Goal: Information Seeking & Learning: Find specific fact

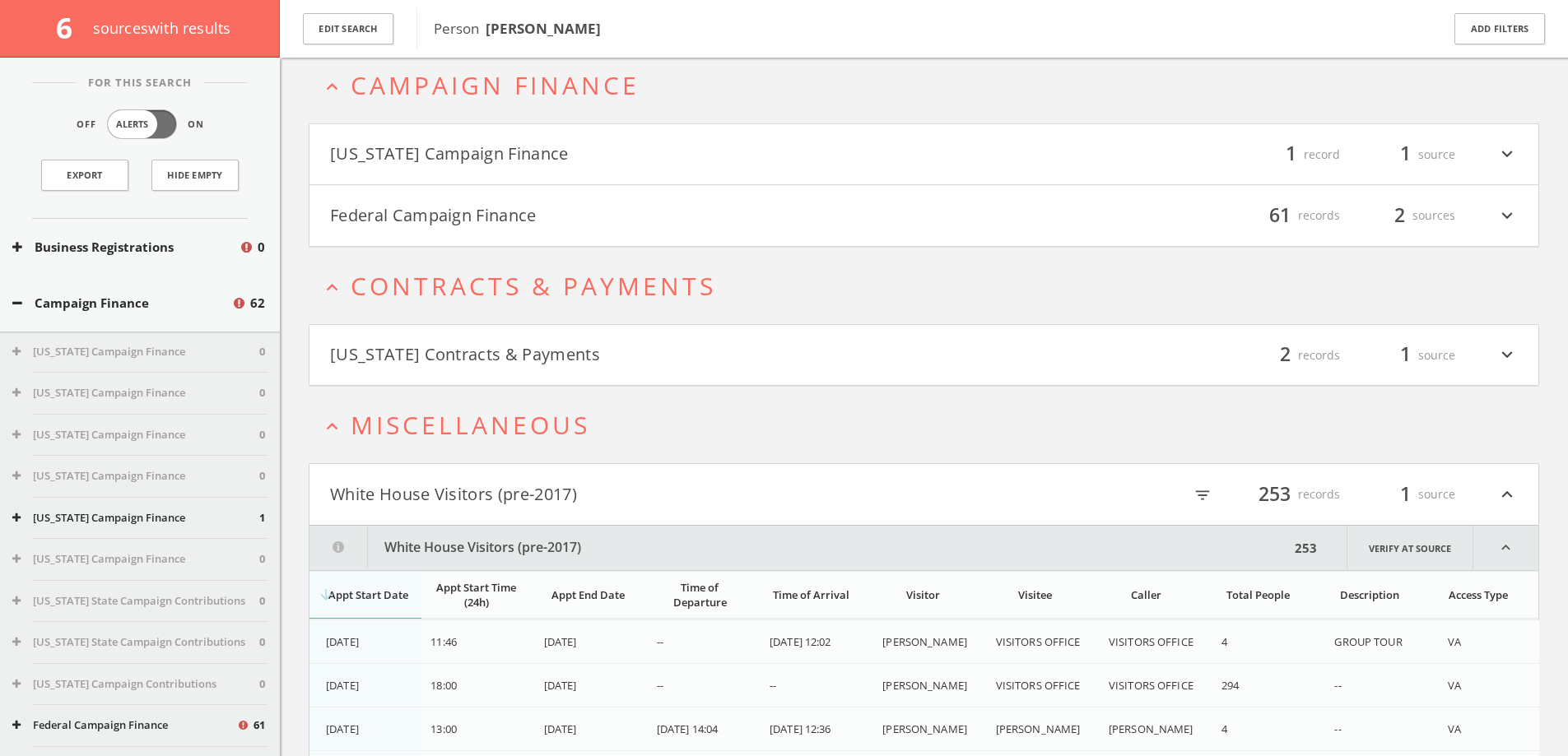
click at [395, 402] on h2 "expand_less Miscellaneous" at bounding box center [924, 424] width 1231 height 77
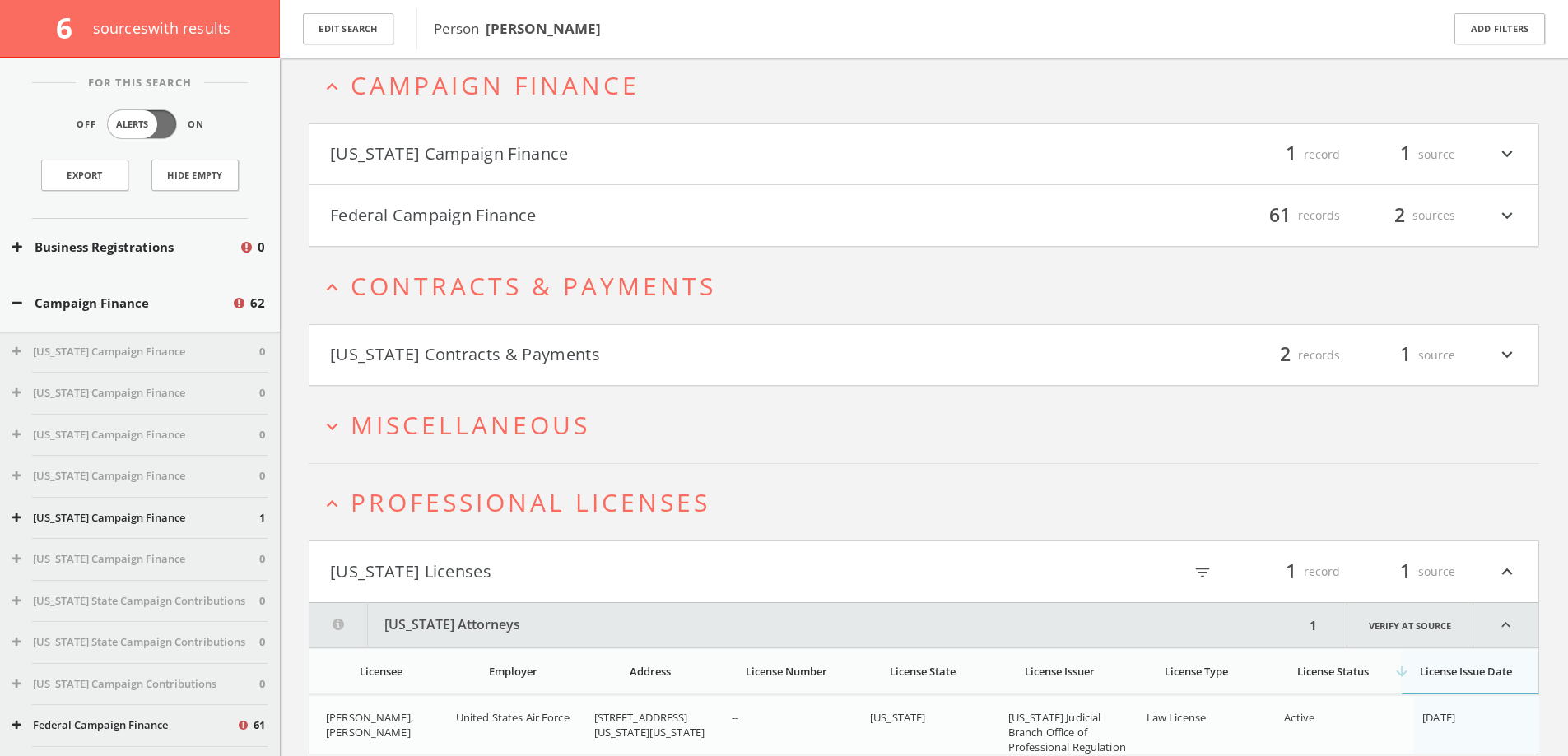
click at [423, 294] on span "Contracts & Payments" at bounding box center [533, 285] width 365 height 34
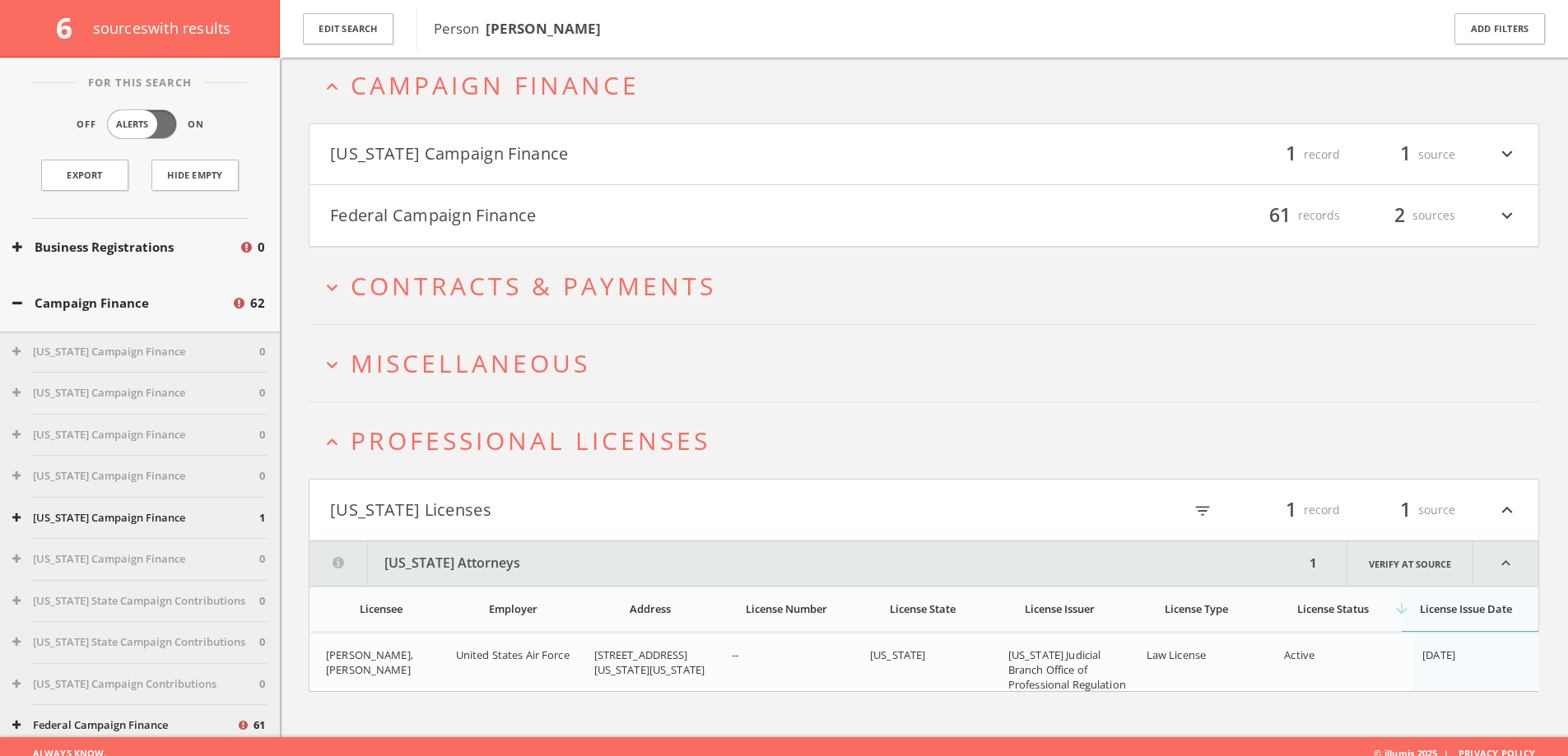
click at [440, 68] on span "Campaign Finance" at bounding box center [495, 85] width 289 height 34
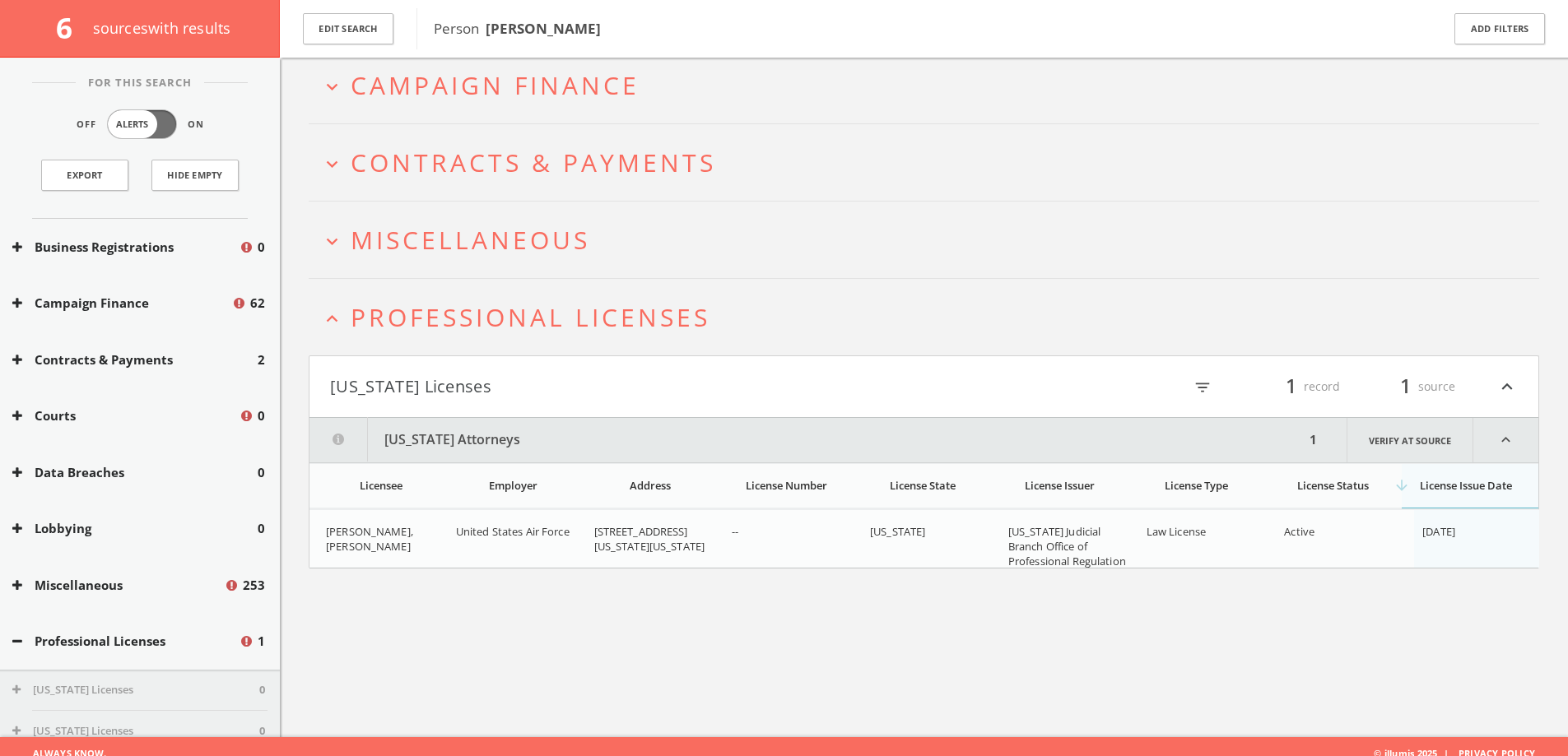
click at [479, 320] on span "Professional Licenses" at bounding box center [530, 317] width 360 height 34
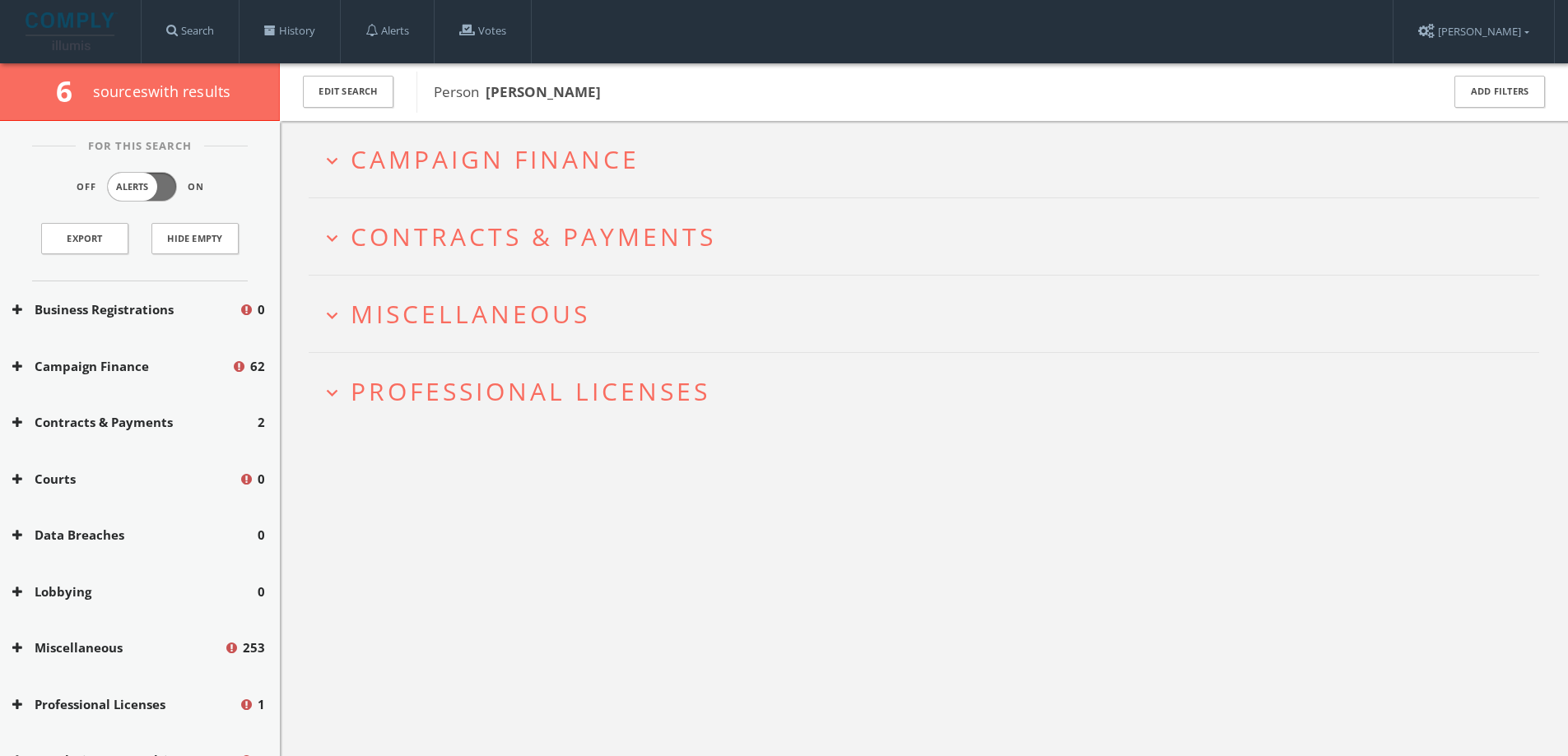
click at [486, 329] on span "Miscellaneous" at bounding box center [470, 313] width 240 height 34
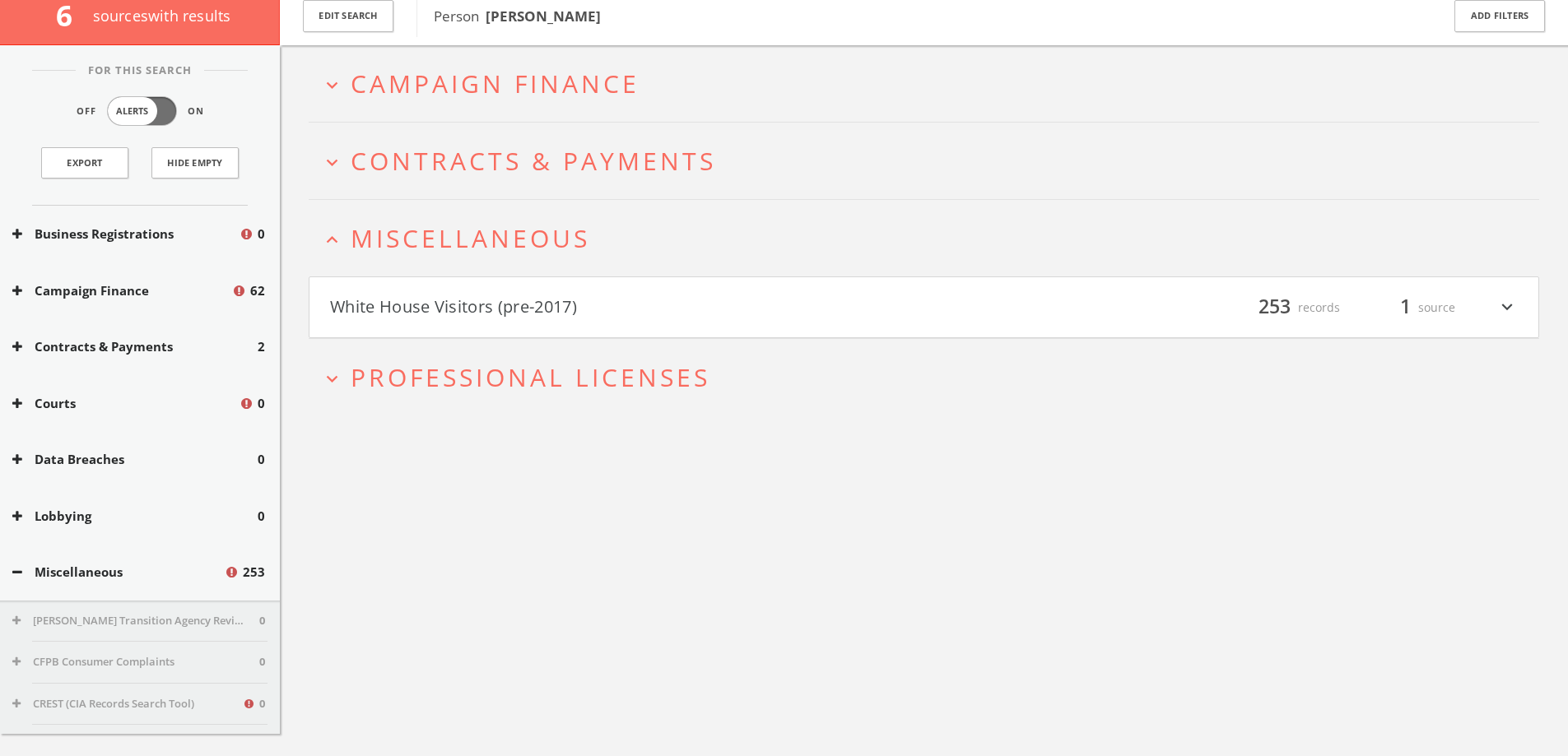
scroll to position [96, 0]
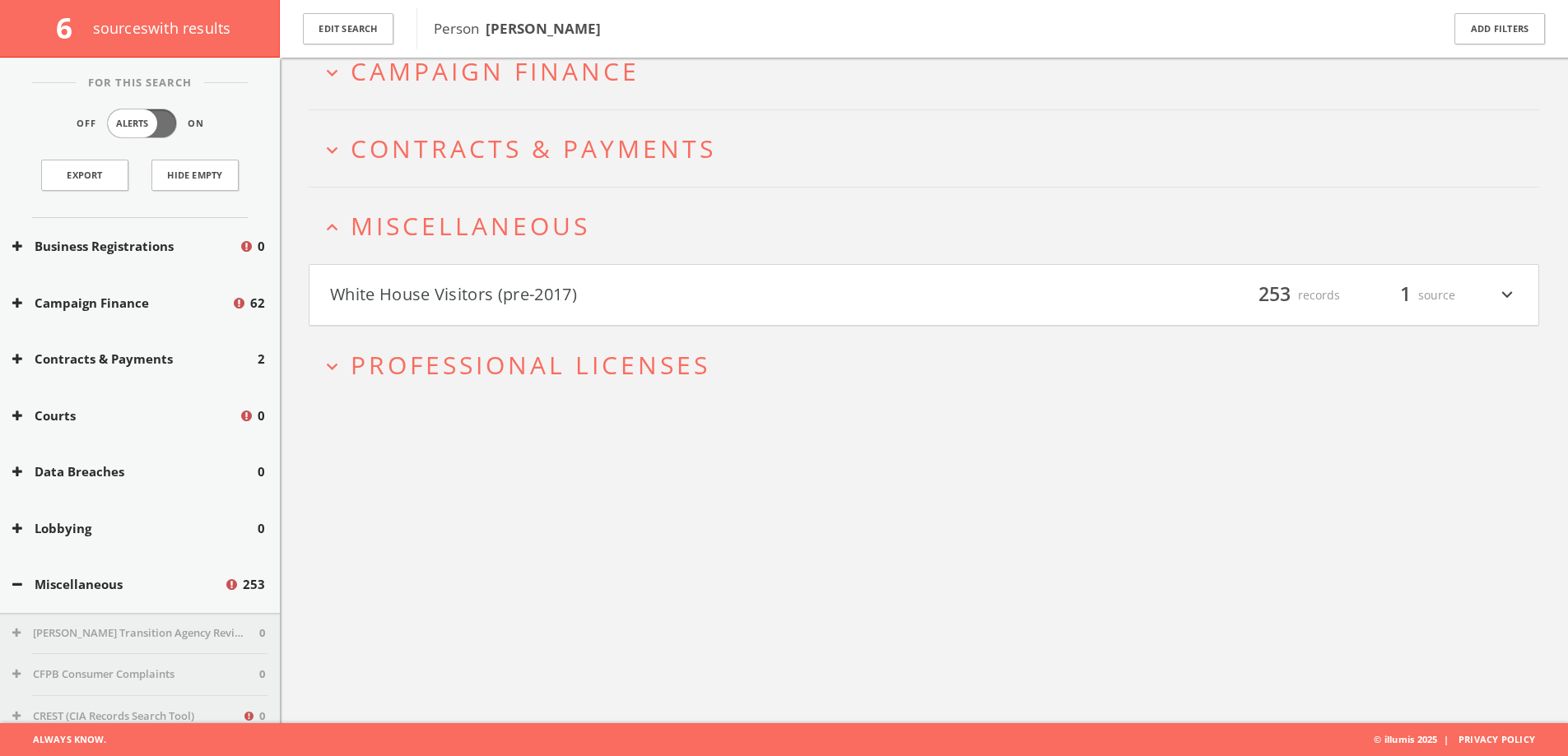
click at [488, 210] on span "Miscellaneous" at bounding box center [470, 225] width 240 height 34
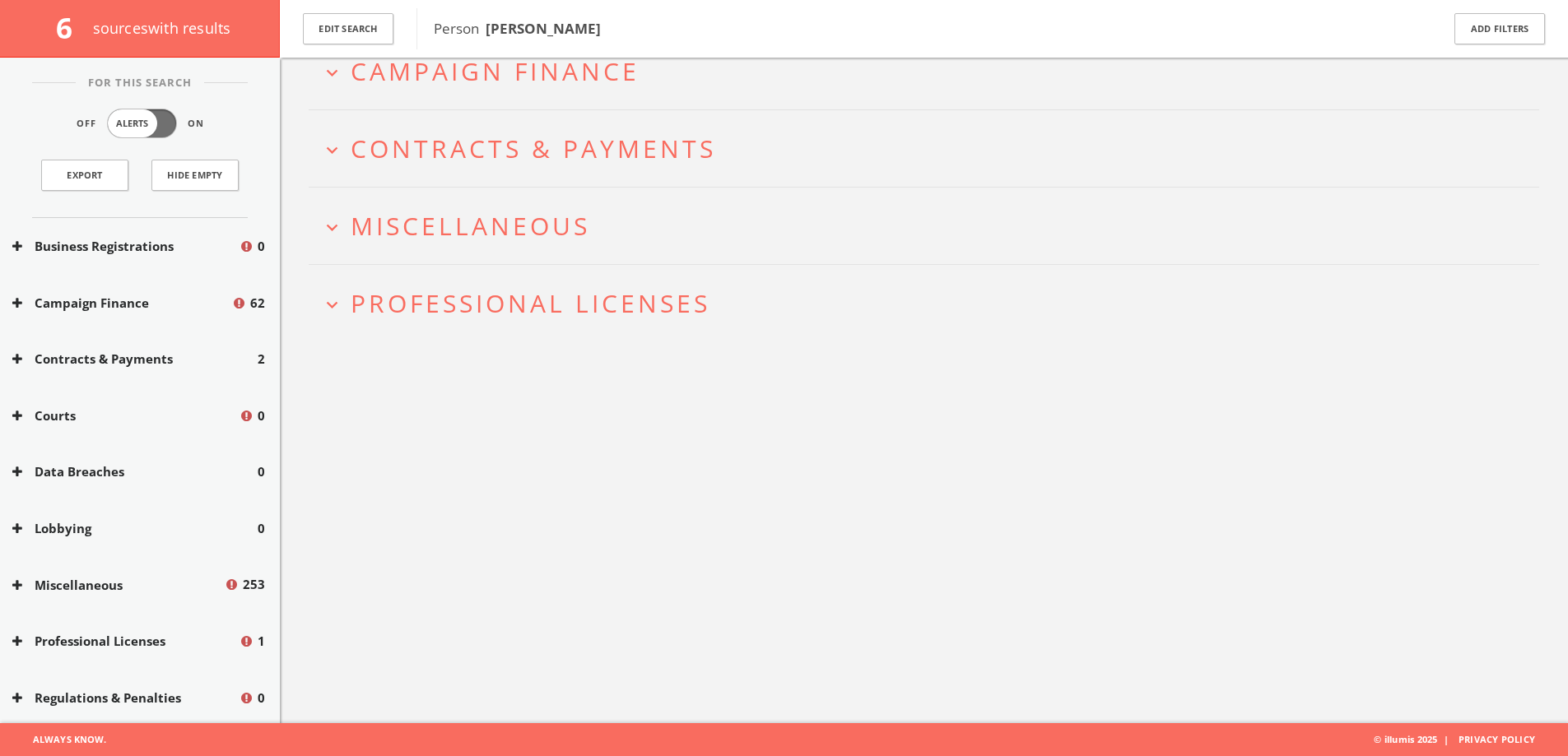
click at [490, 47] on div "Person [PERSON_NAME]" at bounding box center [918, 29] width 1003 height 41
click at [473, 95] on h2 "expand_more Campaign Finance" at bounding box center [924, 71] width 1231 height 77
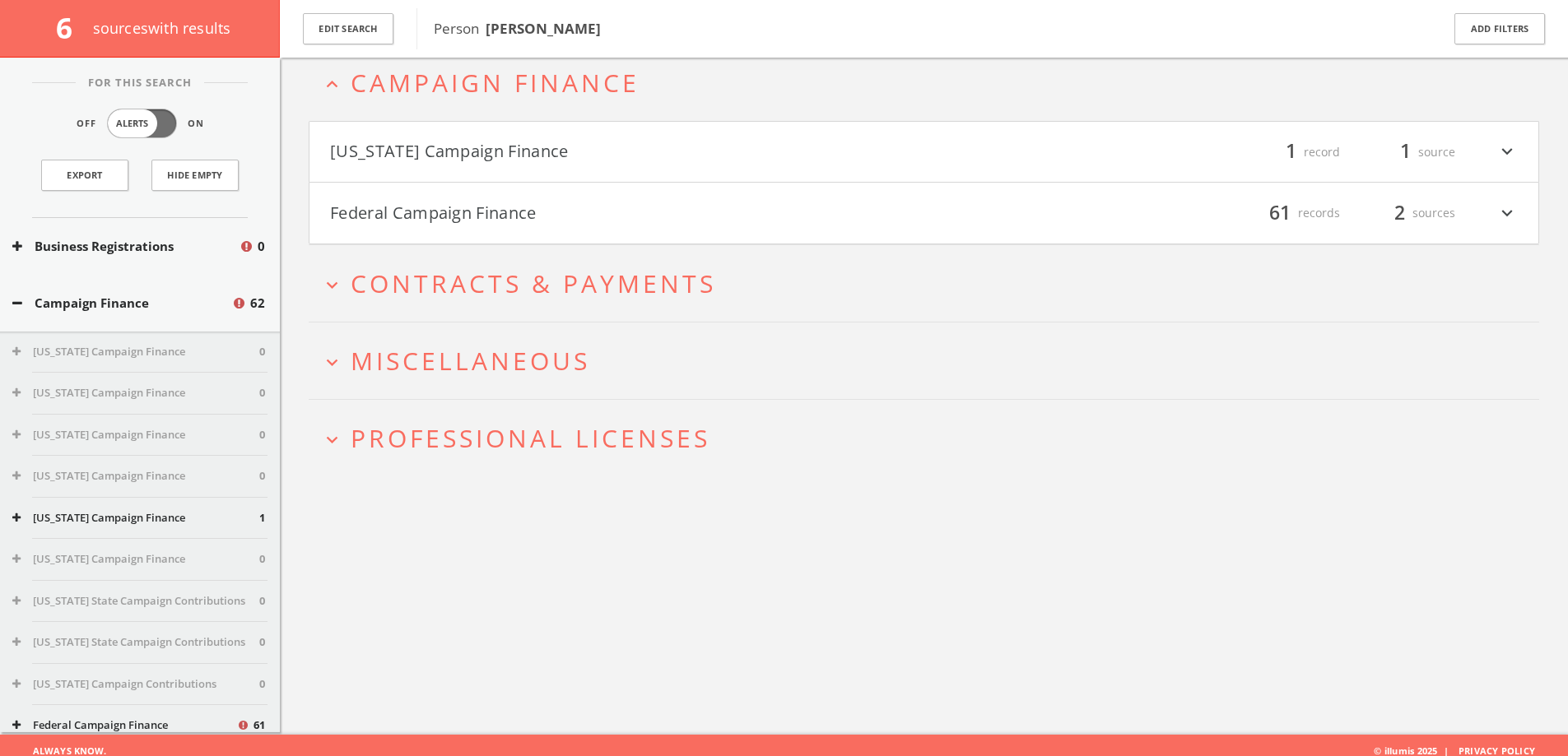
click at [478, 77] on span "Campaign Finance" at bounding box center [495, 82] width 289 height 34
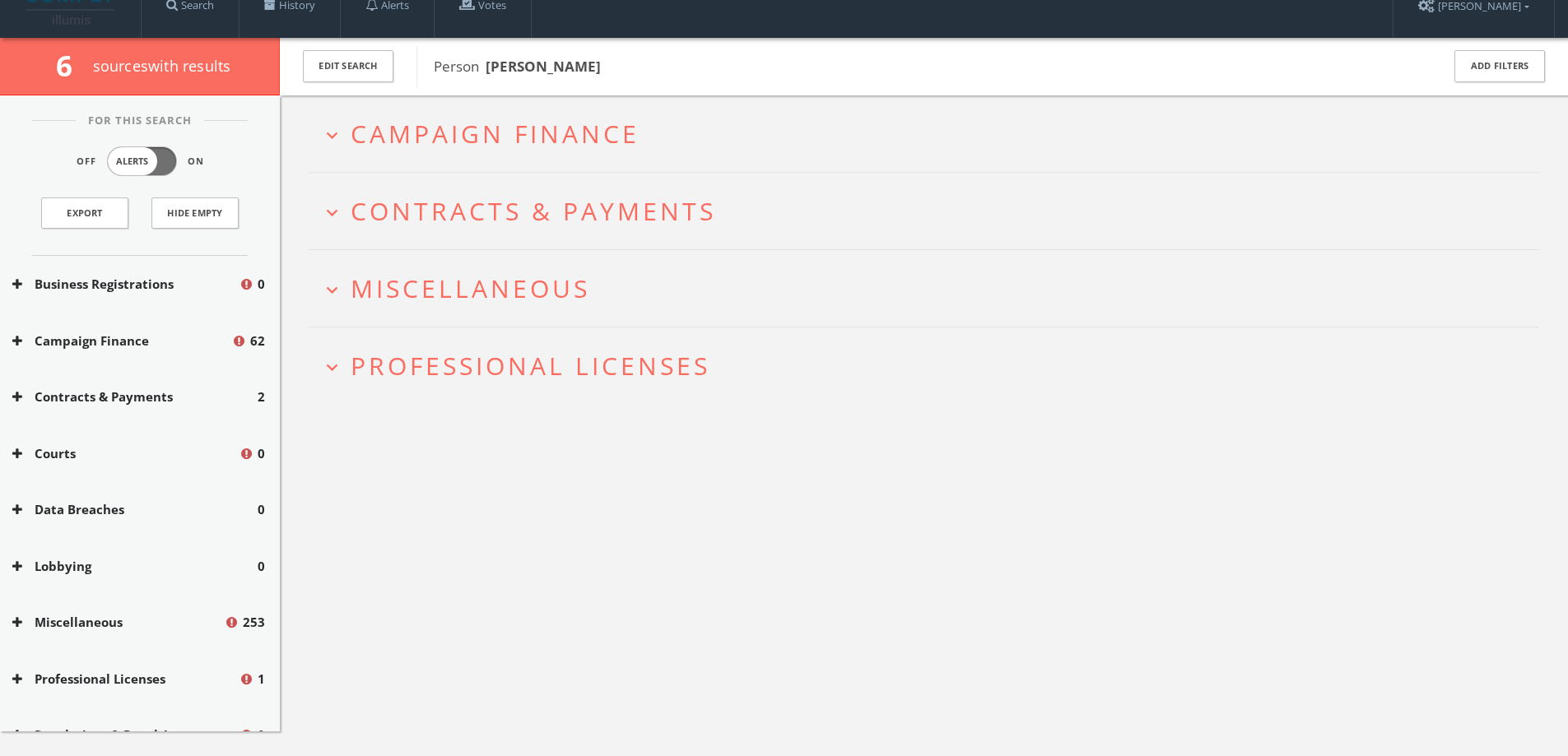
scroll to position [0, 0]
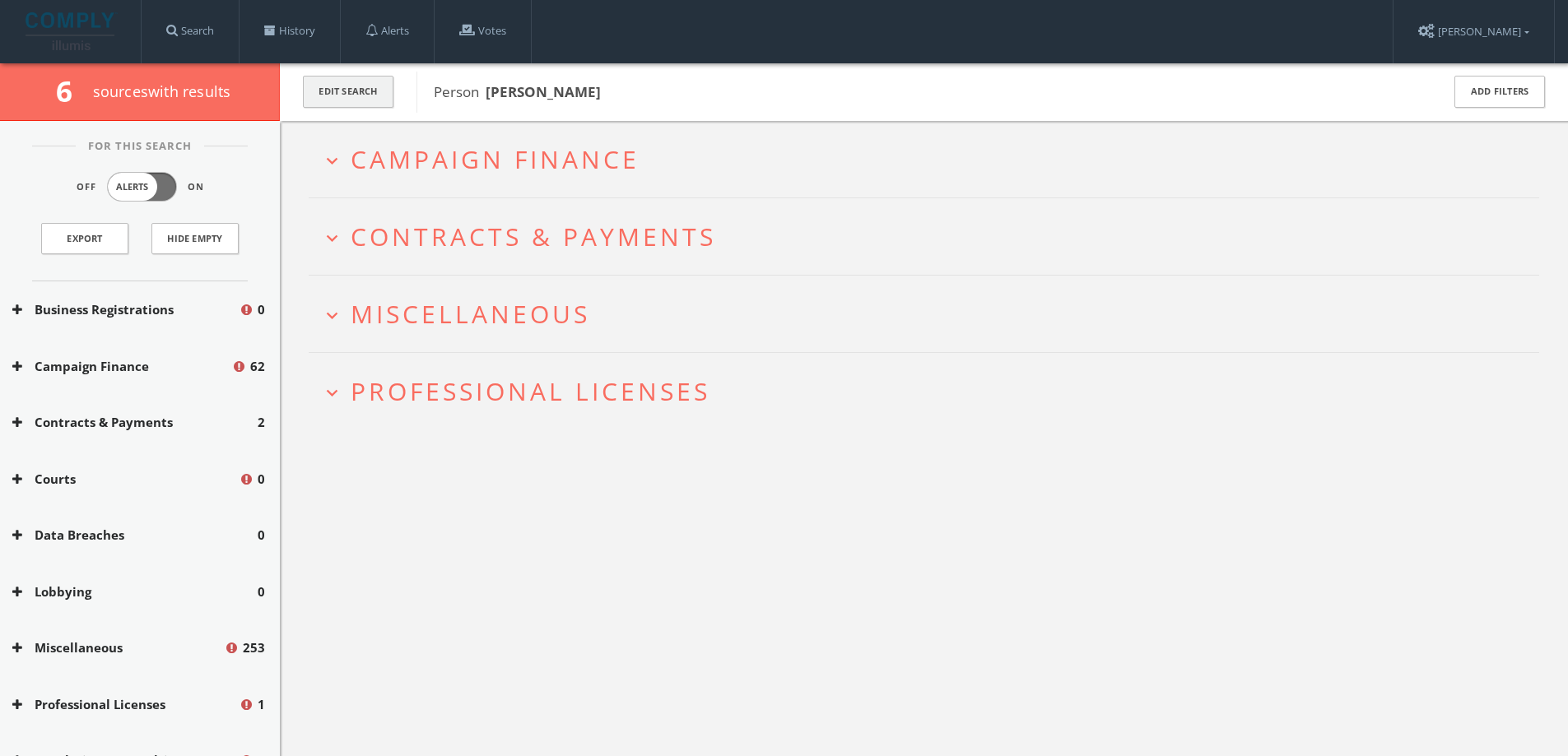
click at [366, 84] on button "Edit Search" at bounding box center [348, 91] width 91 height 32
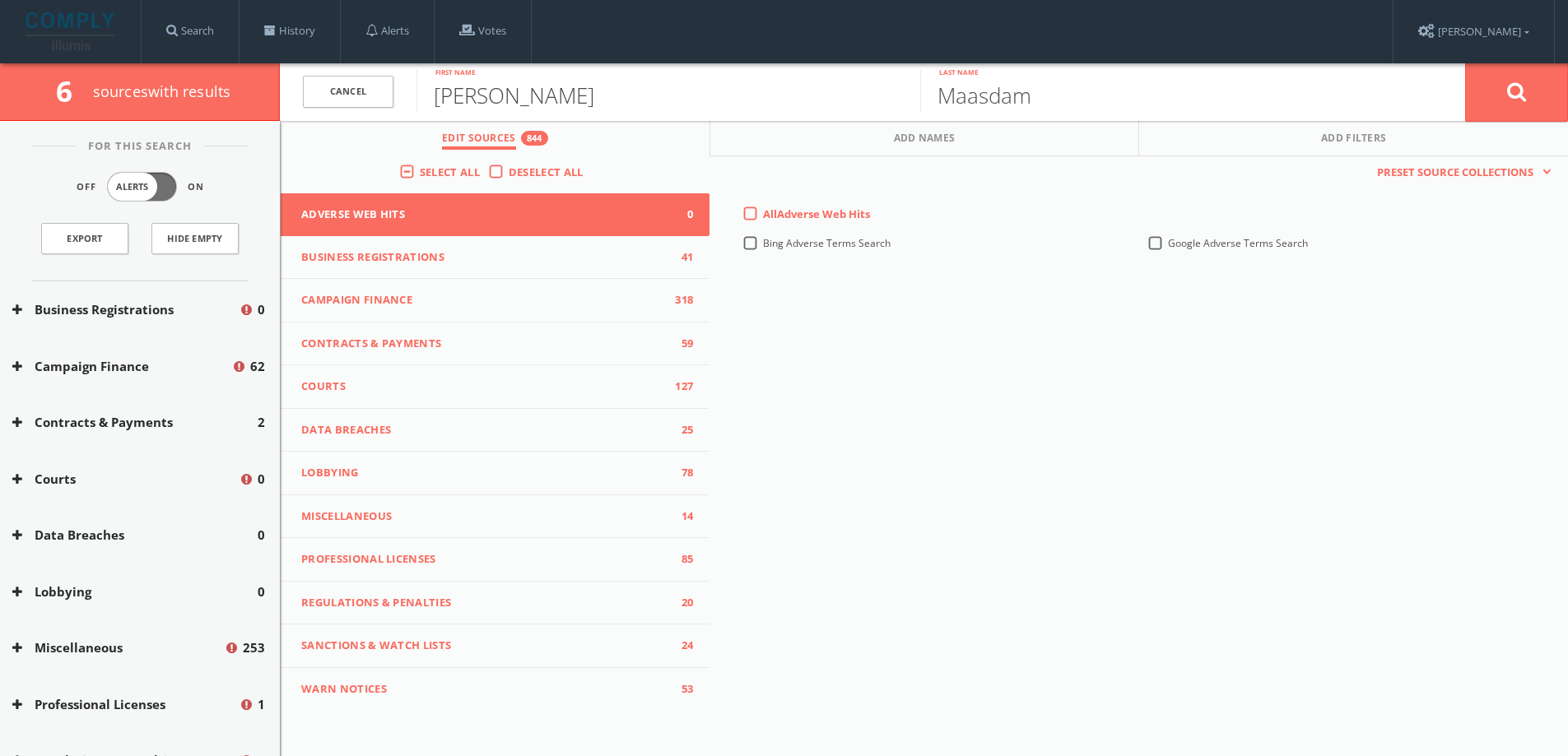
click at [533, 107] on input "[PERSON_NAME]" at bounding box center [668, 91] width 504 height 43
type input "[PERSON_NAME]"
click at [775, 101] on button at bounding box center [1516, 92] width 103 height 59
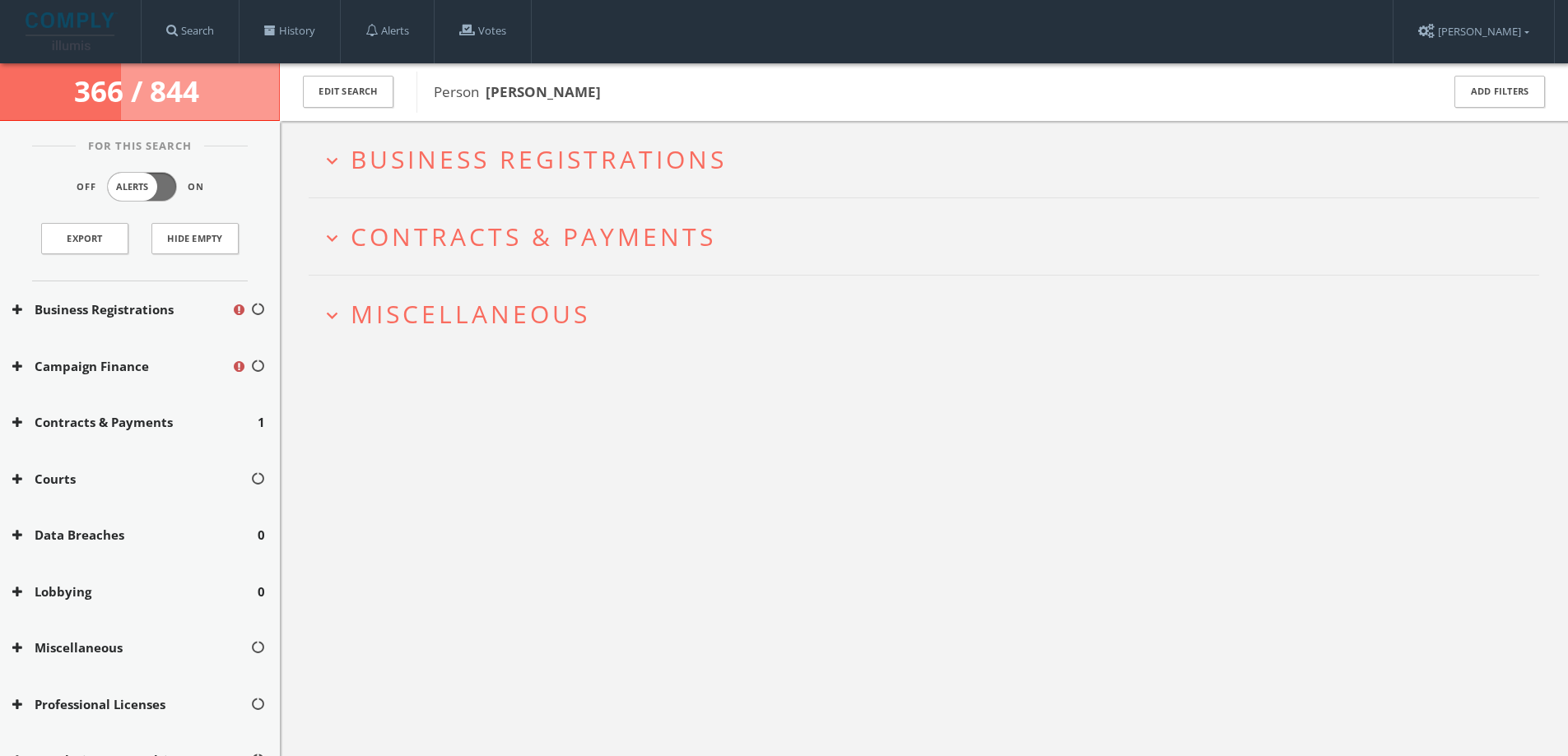
click at [561, 318] on span "Miscellaneous" at bounding box center [470, 313] width 240 height 34
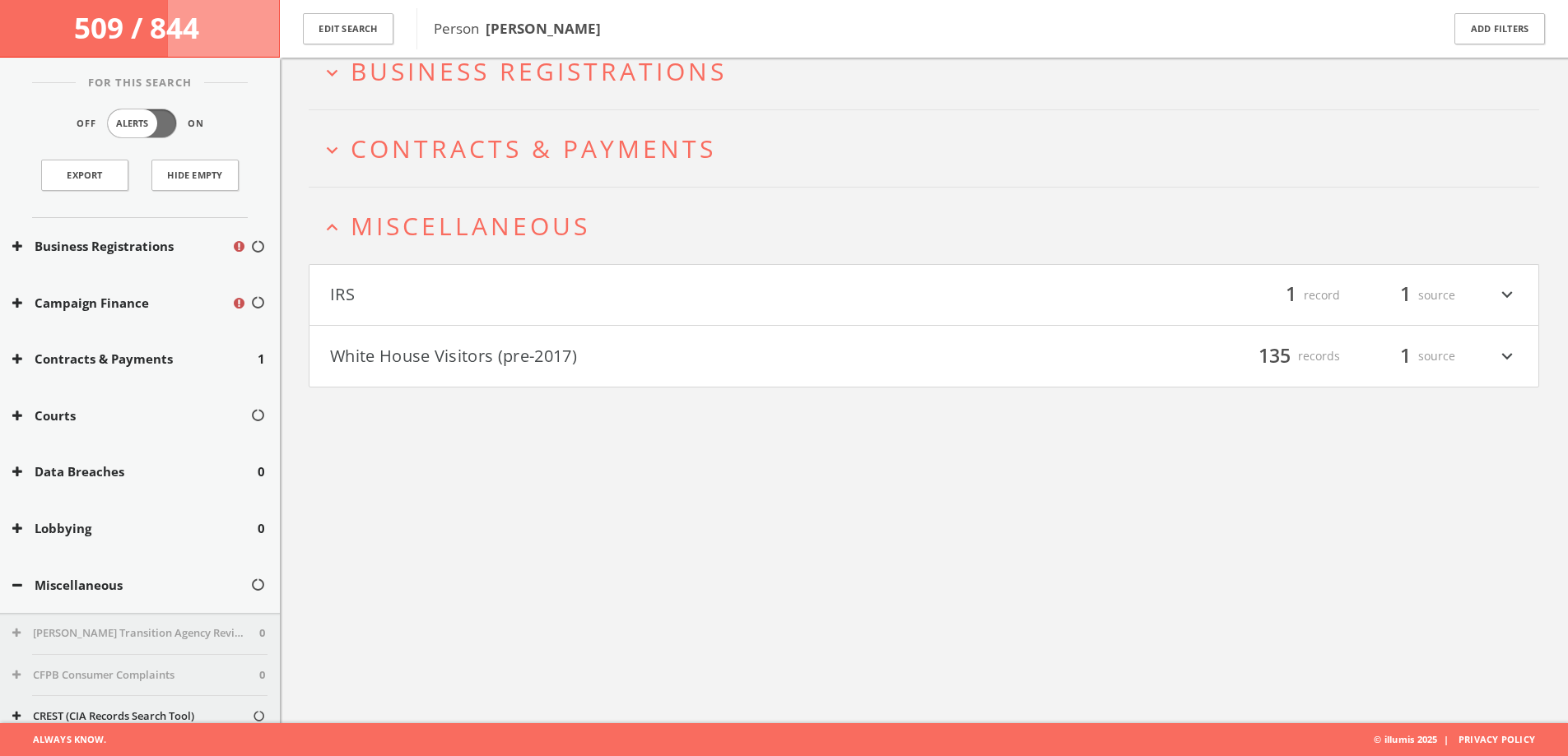
click at [541, 339] on h4 "White House Visitors (pre-2017) filter_list 135 records 1 source expand_more" at bounding box center [924, 356] width 1229 height 61
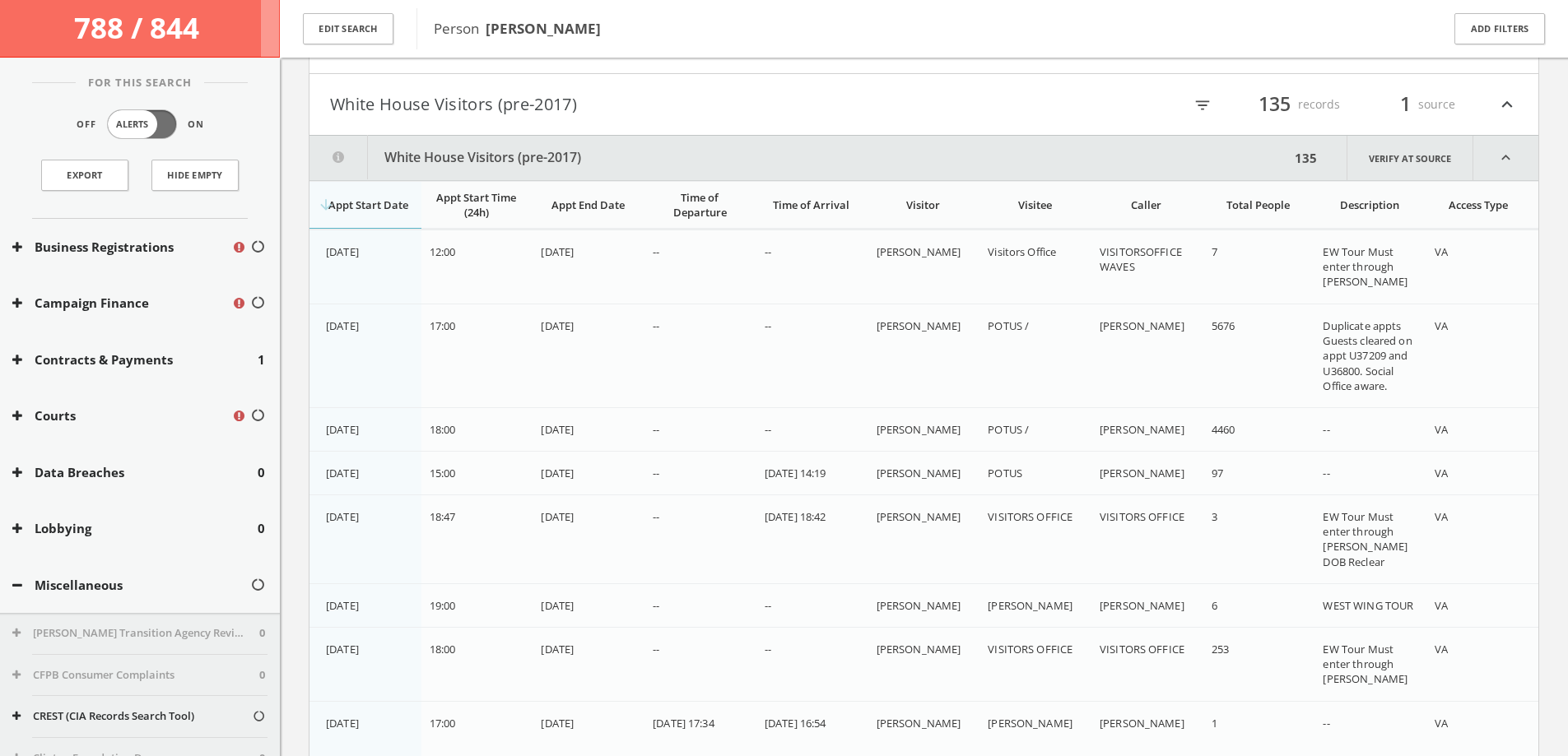
scroll to position [503, 0]
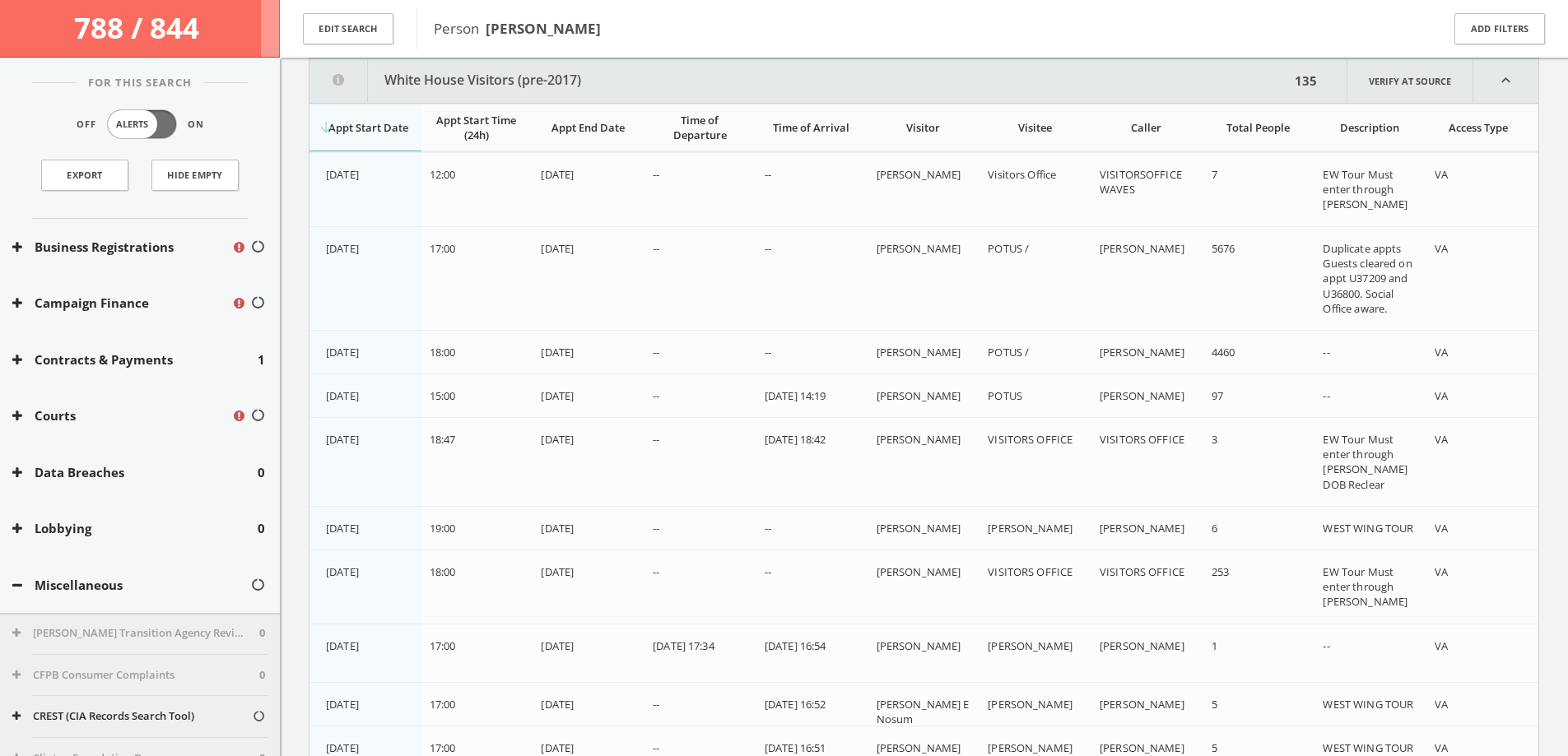
click at [351, 112] on th "arrow_downward Appt Start Date" at bounding box center [365, 128] width 112 height 48
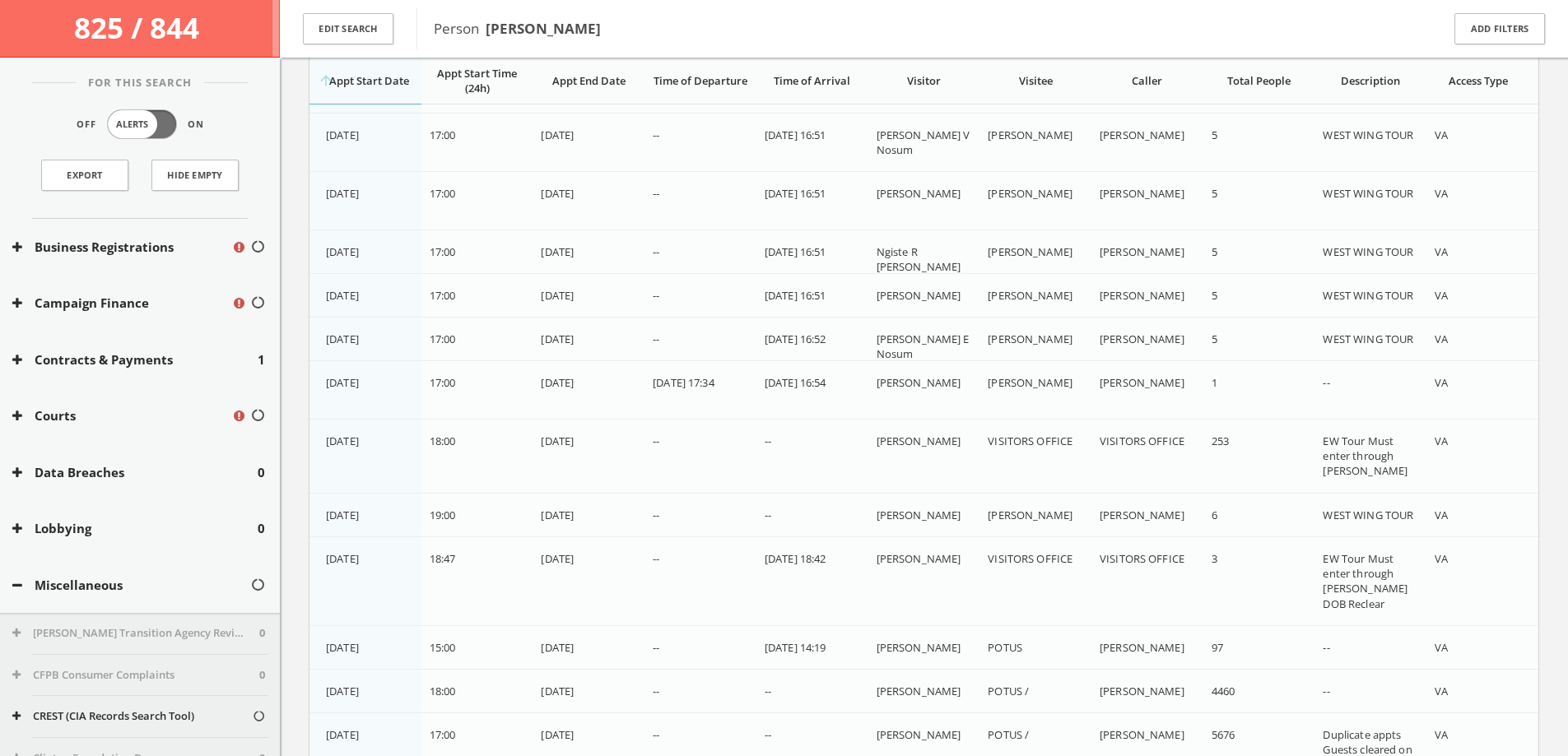
scroll to position [7006, 0]
click at [567, 335] on span "[DATE]" at bounding box center [557, 340] width 33 height 15
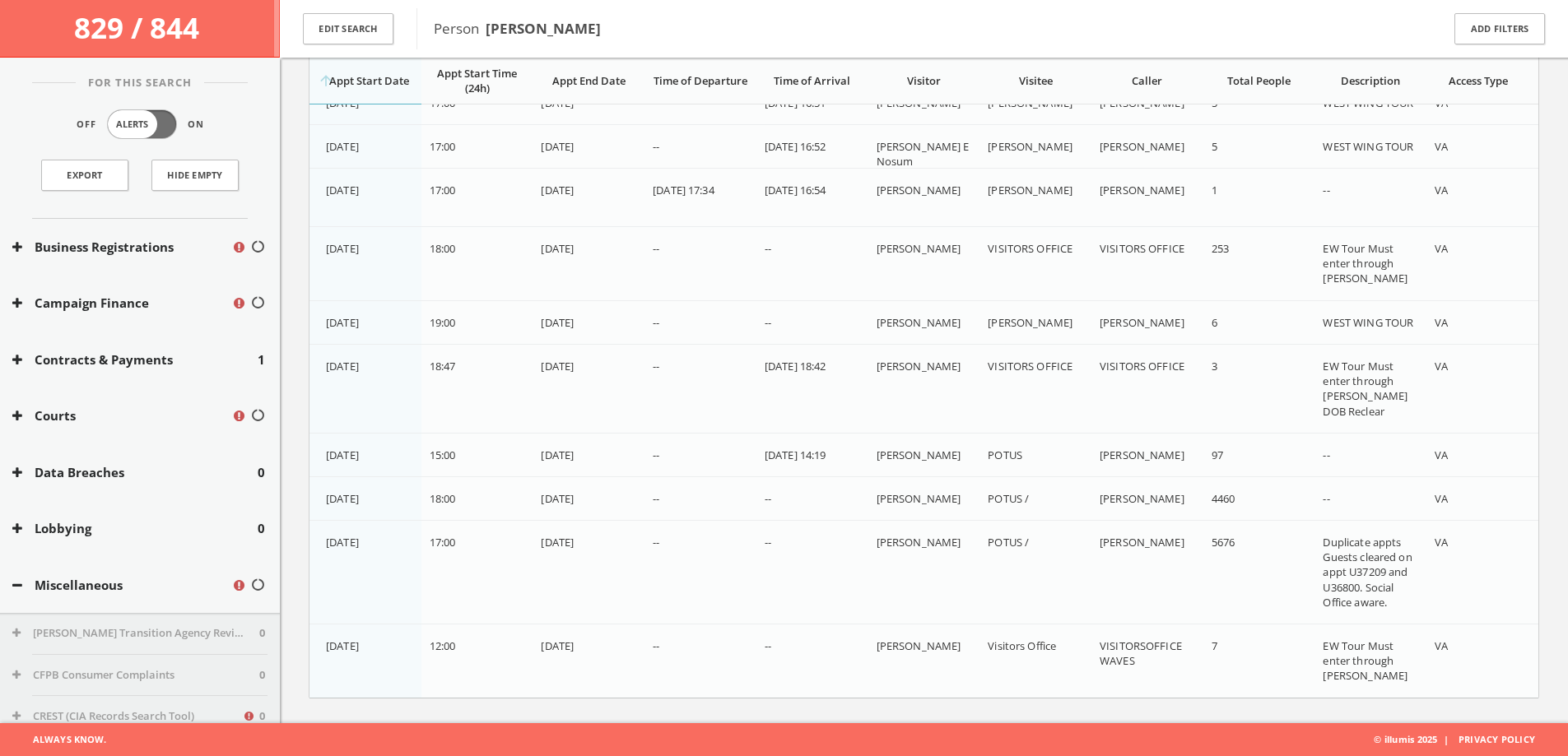
click at [394, 209] on td "[DATE]" at bounding box center [365, 197] width 112 height 58
click at [396, 209] on td "[DATE]" at bounding box center [365, 197] width 112 height 58
click at [402, 271] on td "[DATE]" at bounding box center [365, 264] width 112 height 74
click at [399, 341] on td "[DATE]" at bounding box center [365, 322] width 112 height 44
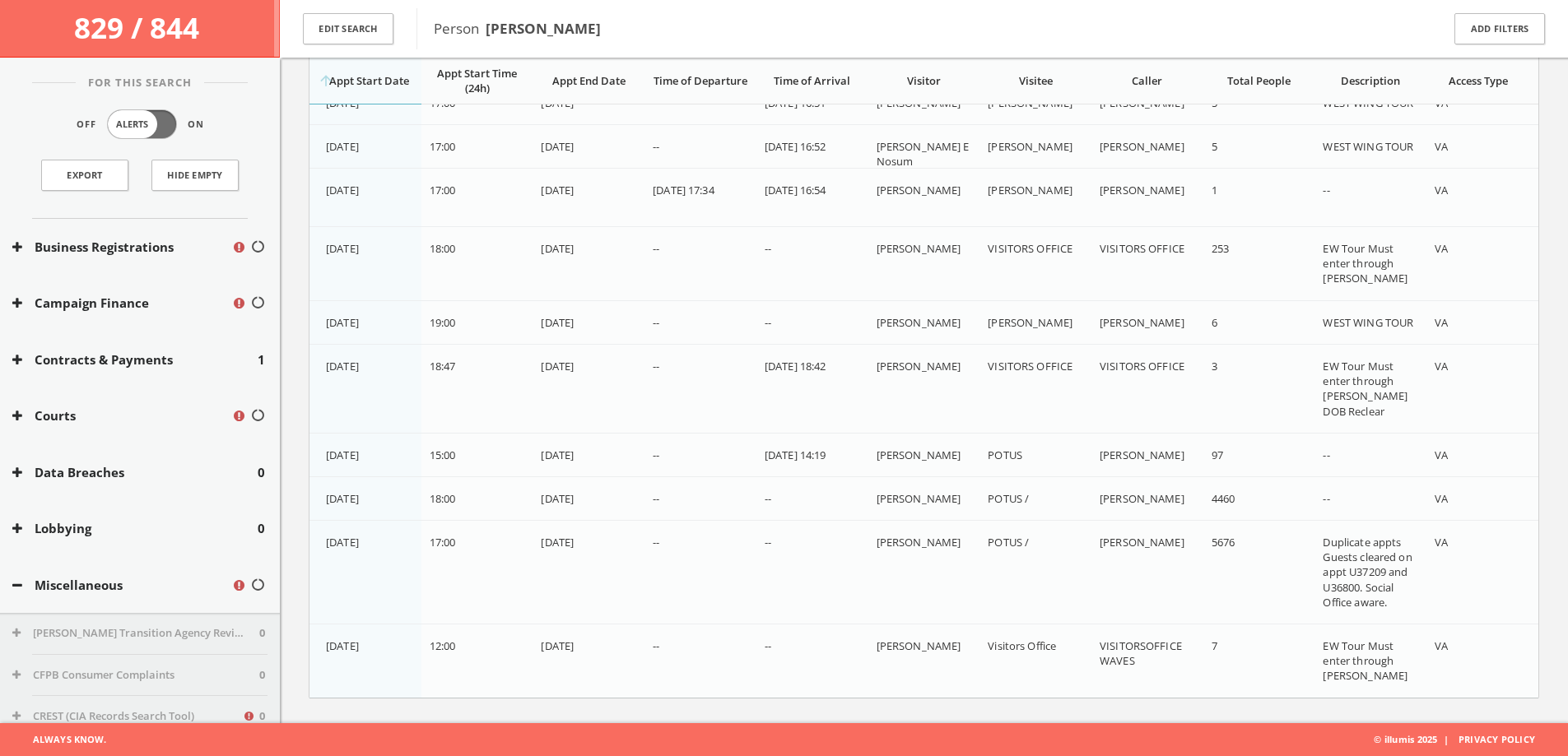
click at [398, 365] on div "[DATE]" at bounding box center [371, 366] width 91 height 15
click at [398, 456] on div "[DATE]" at bounding box center [371, 455] width 91 height 15
click at [391, 501] on div "[DATE]" at bounding box center [371, 499] width 91 height 15
click at [393, 537] on div "[DATE]" at bounding box center [371, 542] width 91 height 15
click at [393, 647] on div "[DATE]" at bounding box center [371, 646] width 91 height 15
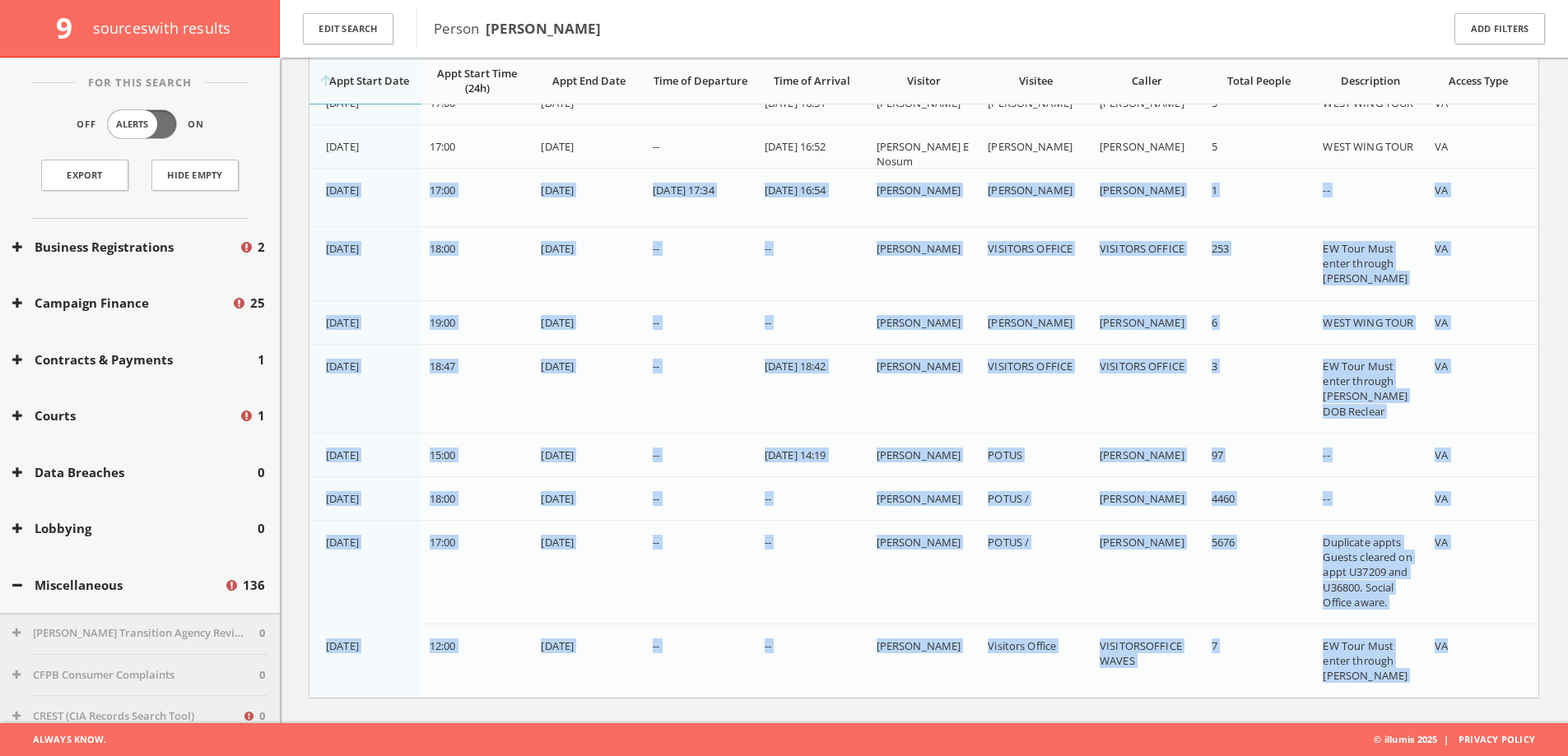
drag, startPoint x: 323, startPoint y: 188, endPoint x: 1490, endPoint y: 659, distance: 1258.5
copy div "[DATE] 17:00 07/15/2015 [DATE] 17:34 [DATE] 16:54 [PERSON_NAME] [PERSON_NAME] […"
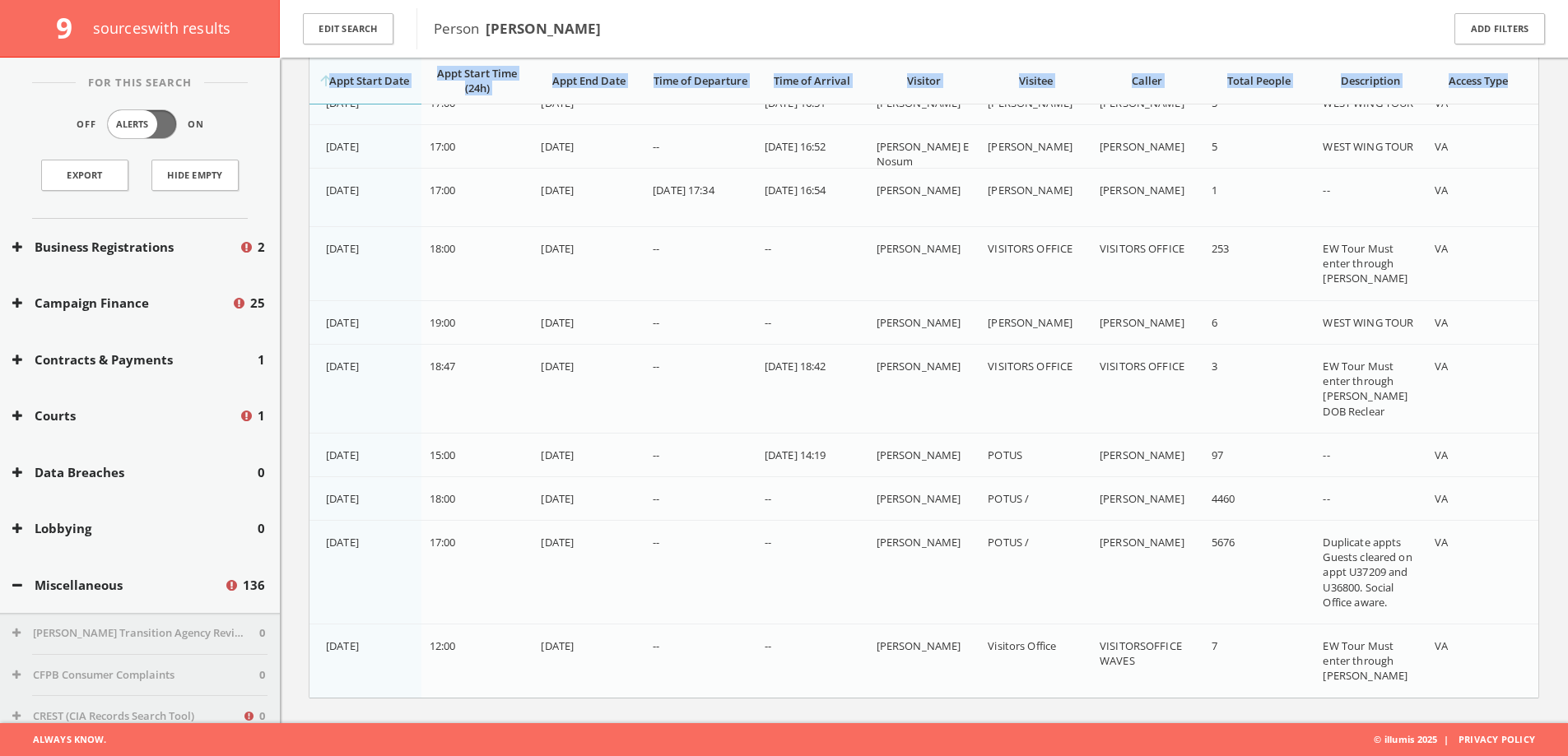
drag, startPoint x: 1524, startPoint y: 80, endPoint x: 1544, endPoint y: 88, distance: 21.5
drag, startPoint x: 287, startPoint y: 72, endPoint x: 1535, endPoint y: 91, distance: 1248.1
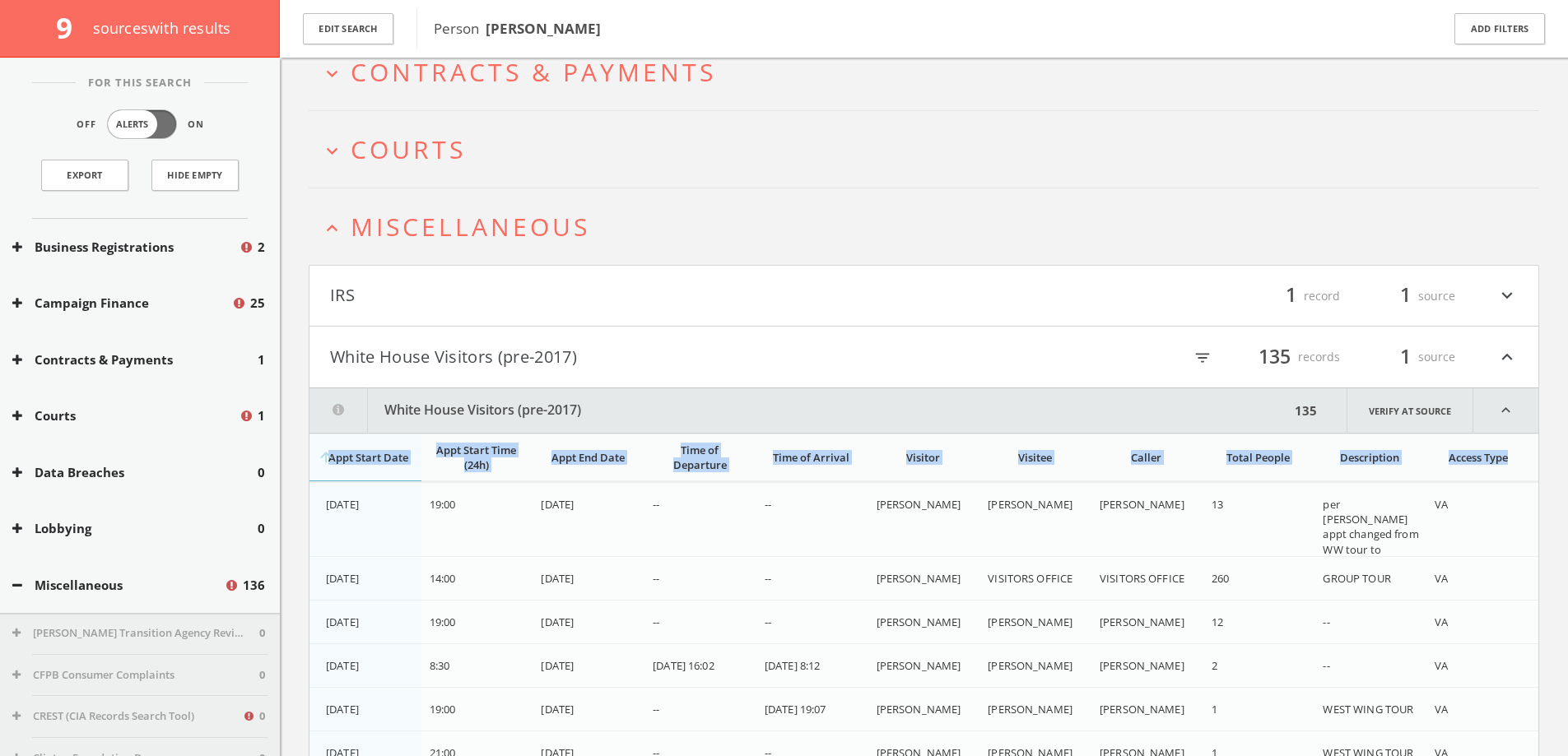
scroll to position [508, 0]
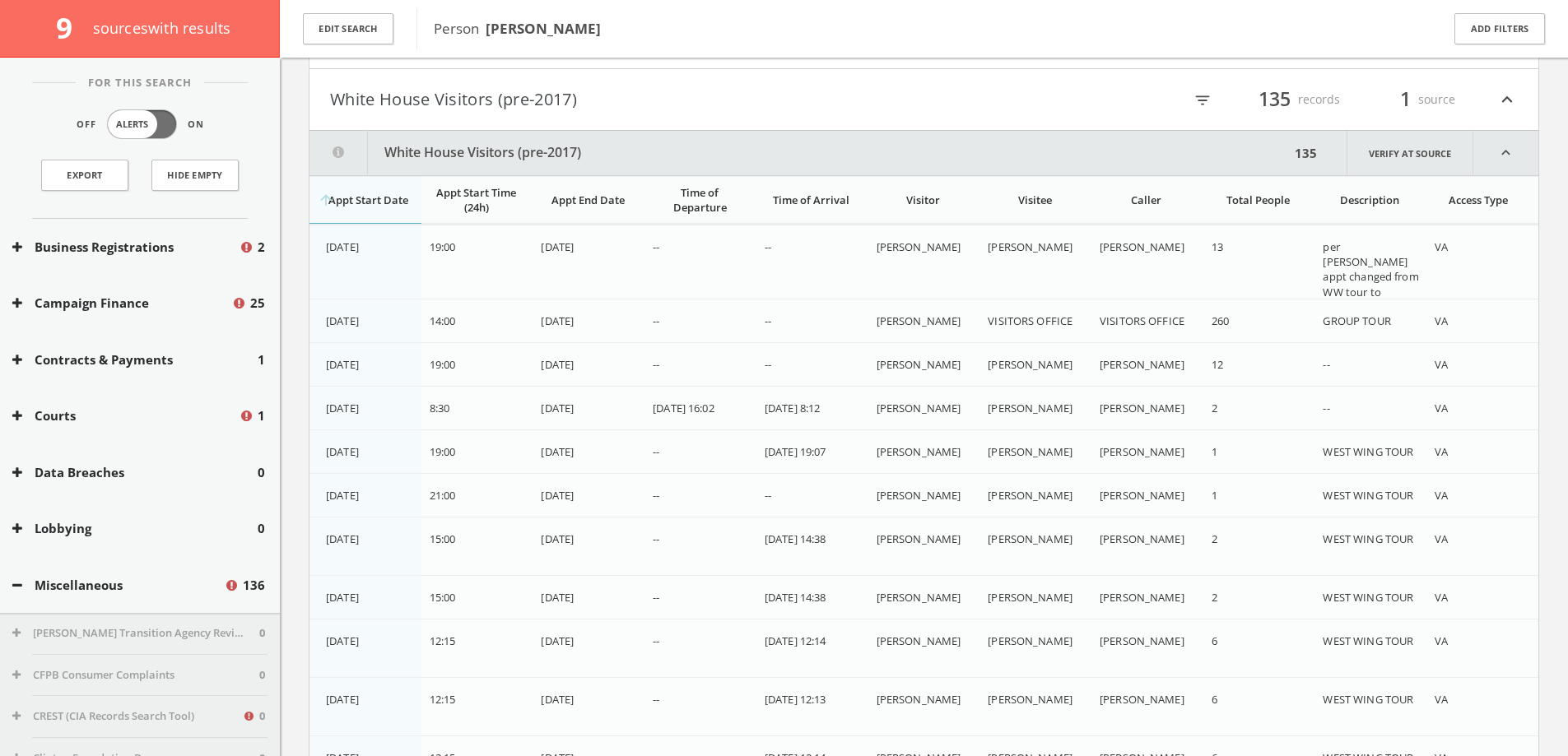
click at [405, 461] on td "[DATE]" at bounding box center [365, 452] width 112 height 44
click at [412, 406] on div "[DATE]" at bounding box center [371, 408] width 91 height 15
click at [413, 443] on td "[DATE]" at bounding box center [365, 452] width 112 height 44
click at [407, 440] on td "[DATE]" at bounding box center [365, 452] width 112 height 44
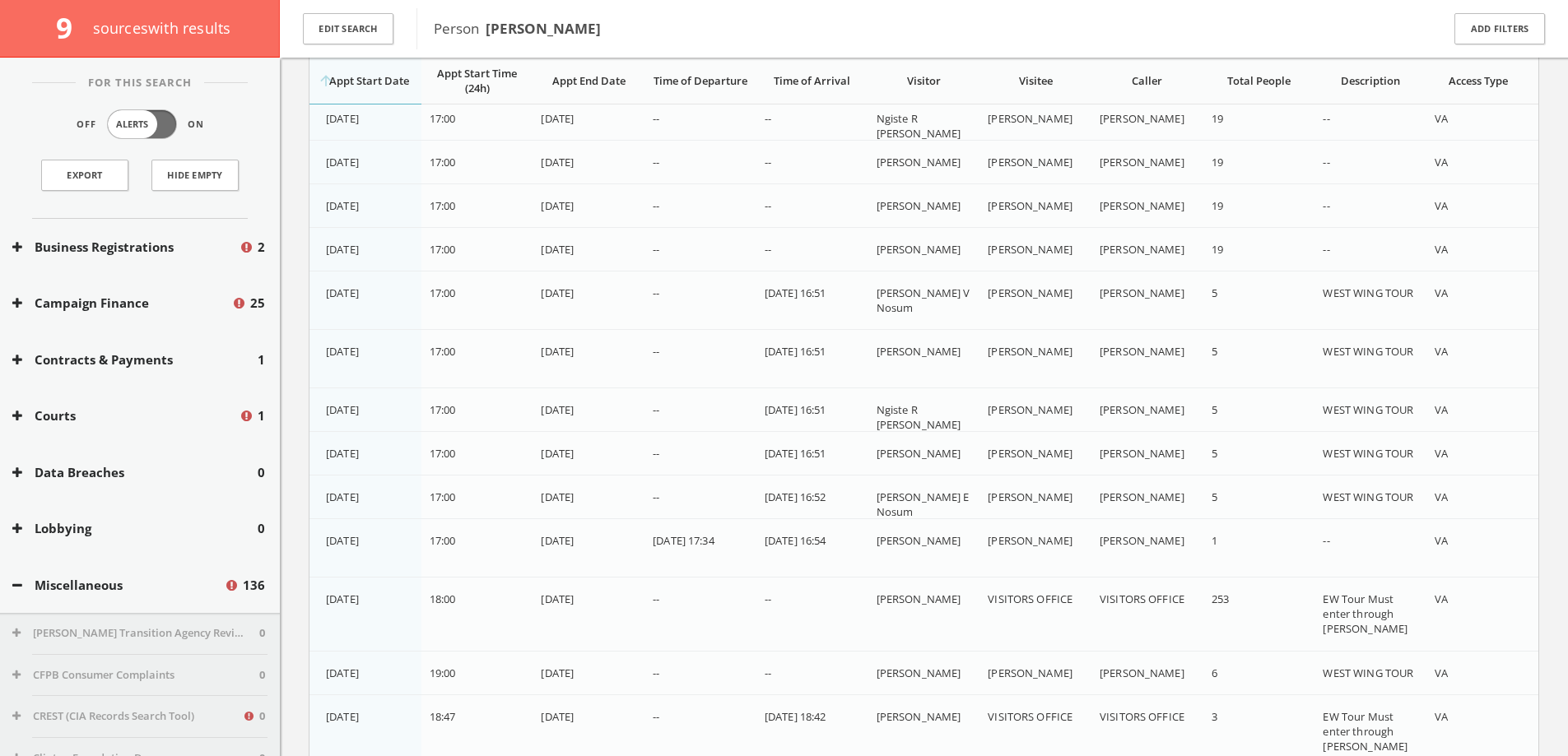
scroll to position [6638, 0]
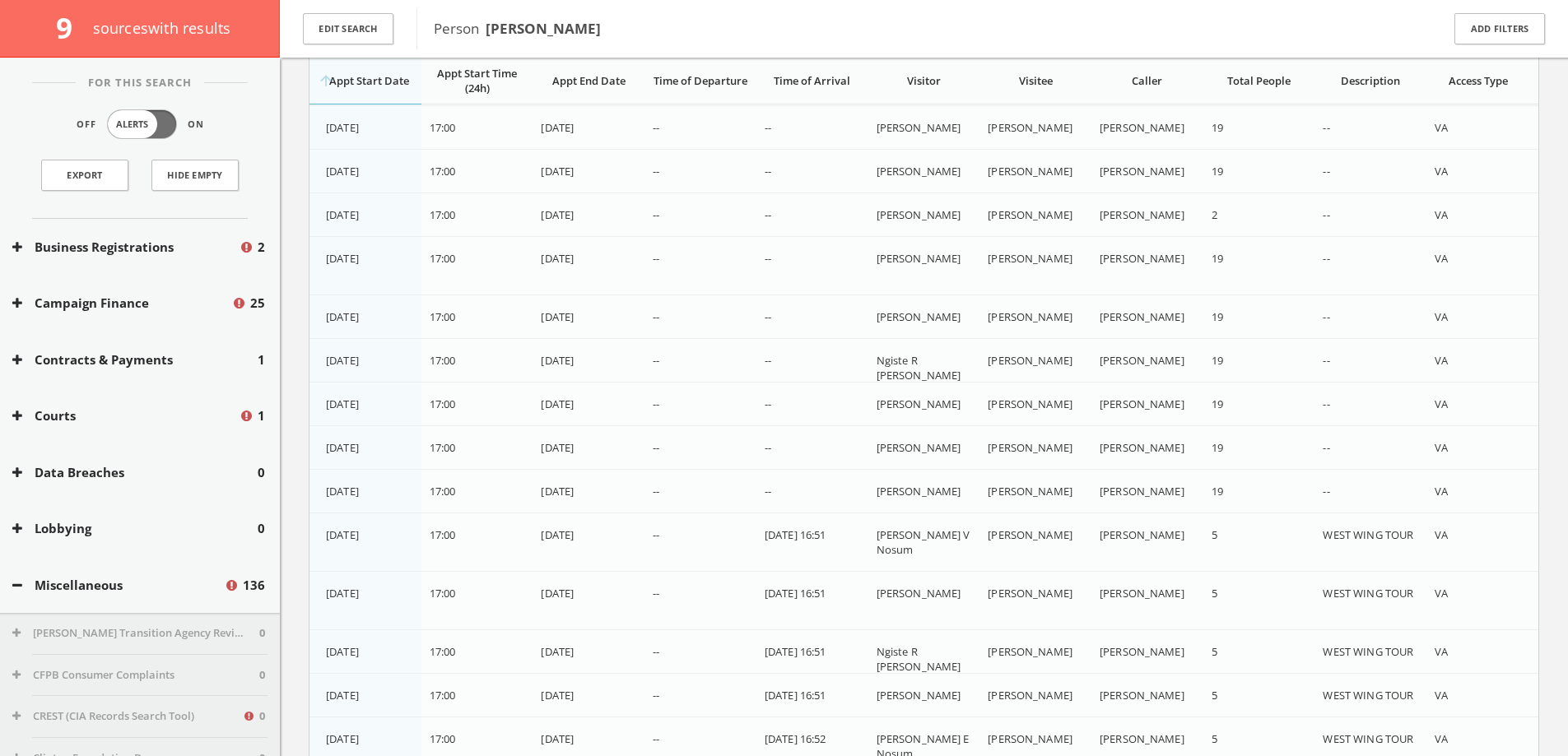
click at [775, 86] on div "Total People" at bounding box center [1259, 81] width 95 height 15
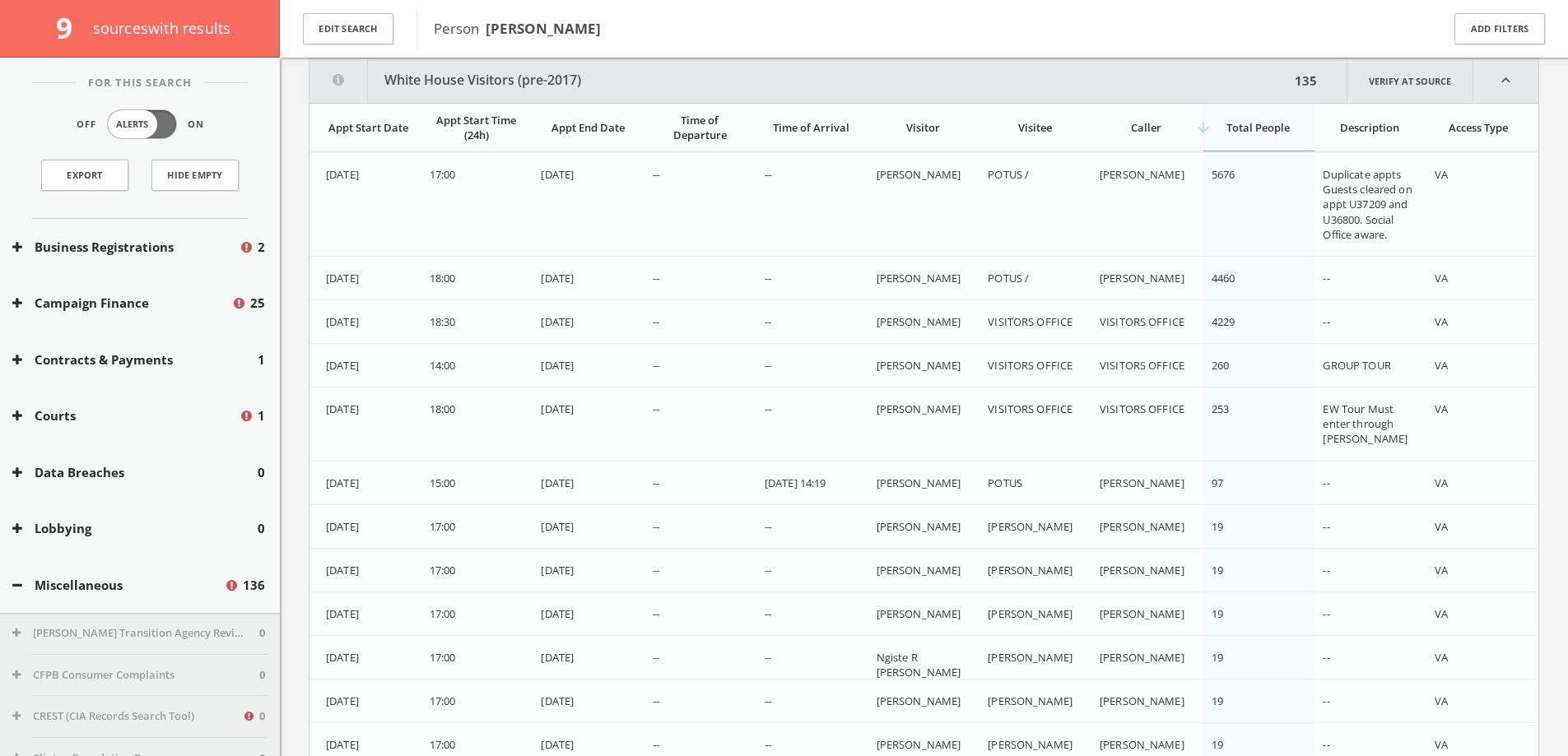
click at [755, 85] on button "White House Visitors (pre-2017)" at bounding box center [799, 81] width 980 height 44
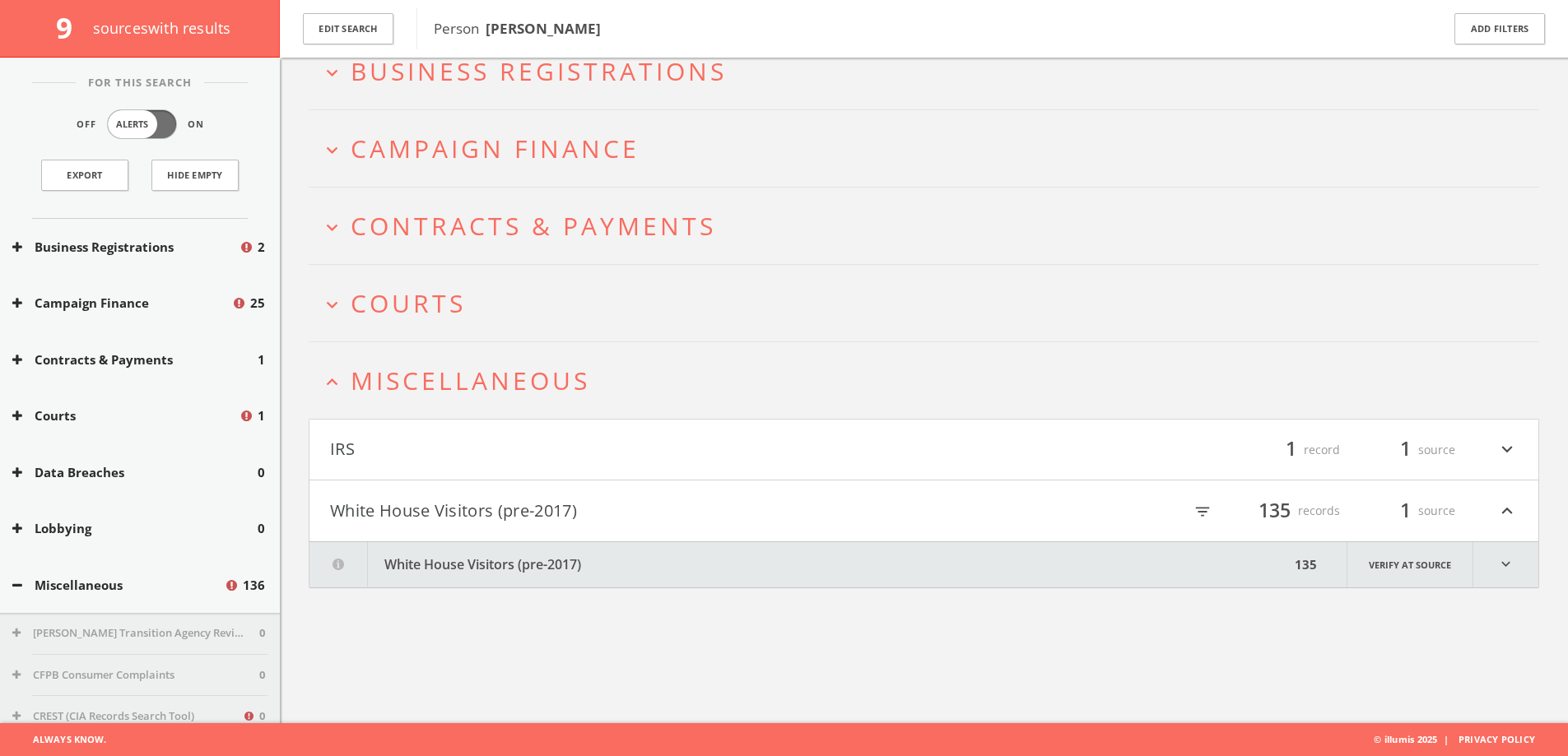
click at [596, 383] on button "expand_less Miscellaneous" at bounding box center [930, 380] width 1218 height 27
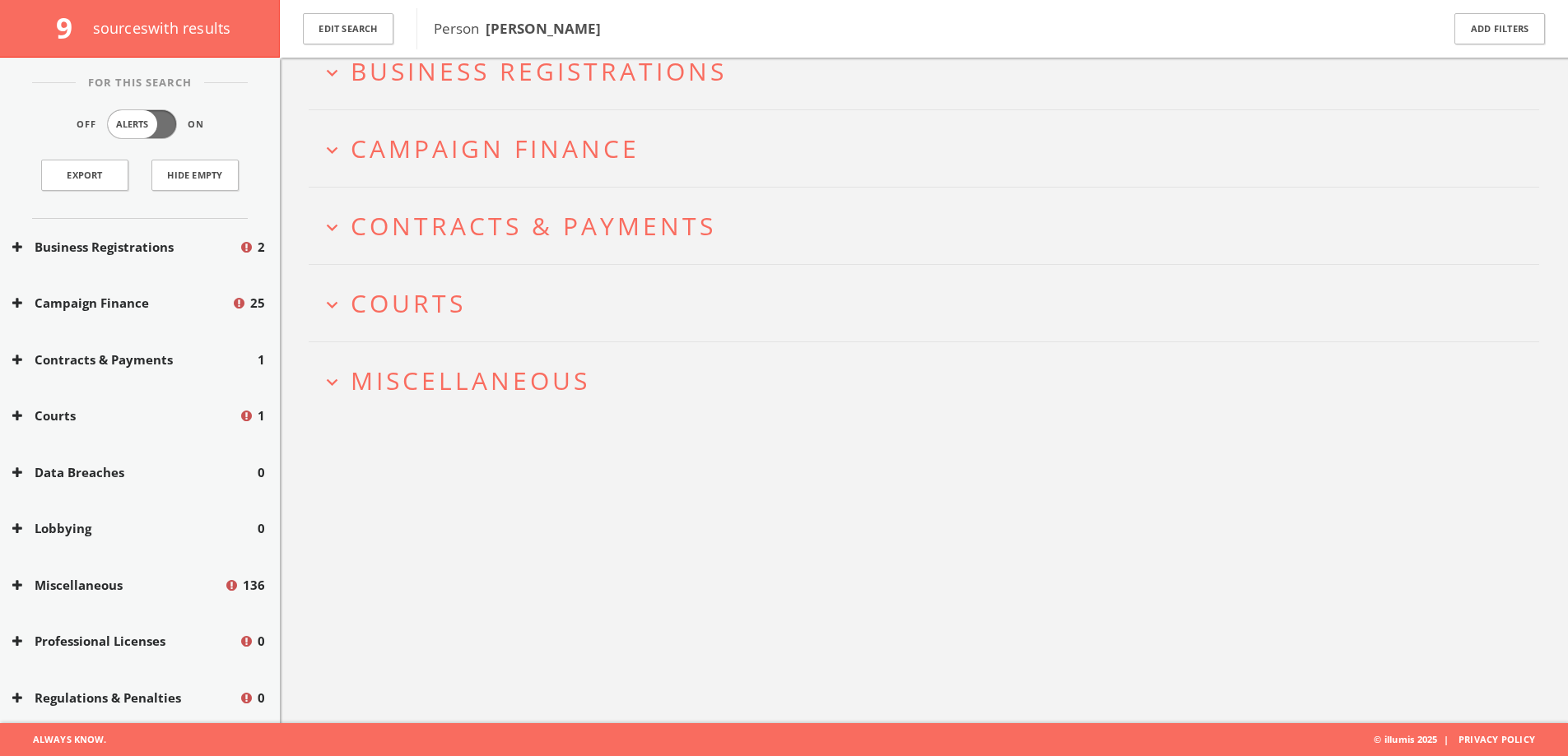
click at [572, 385] on span "Miscellaneous" at bounding box center [470, 380] width 240 height 34
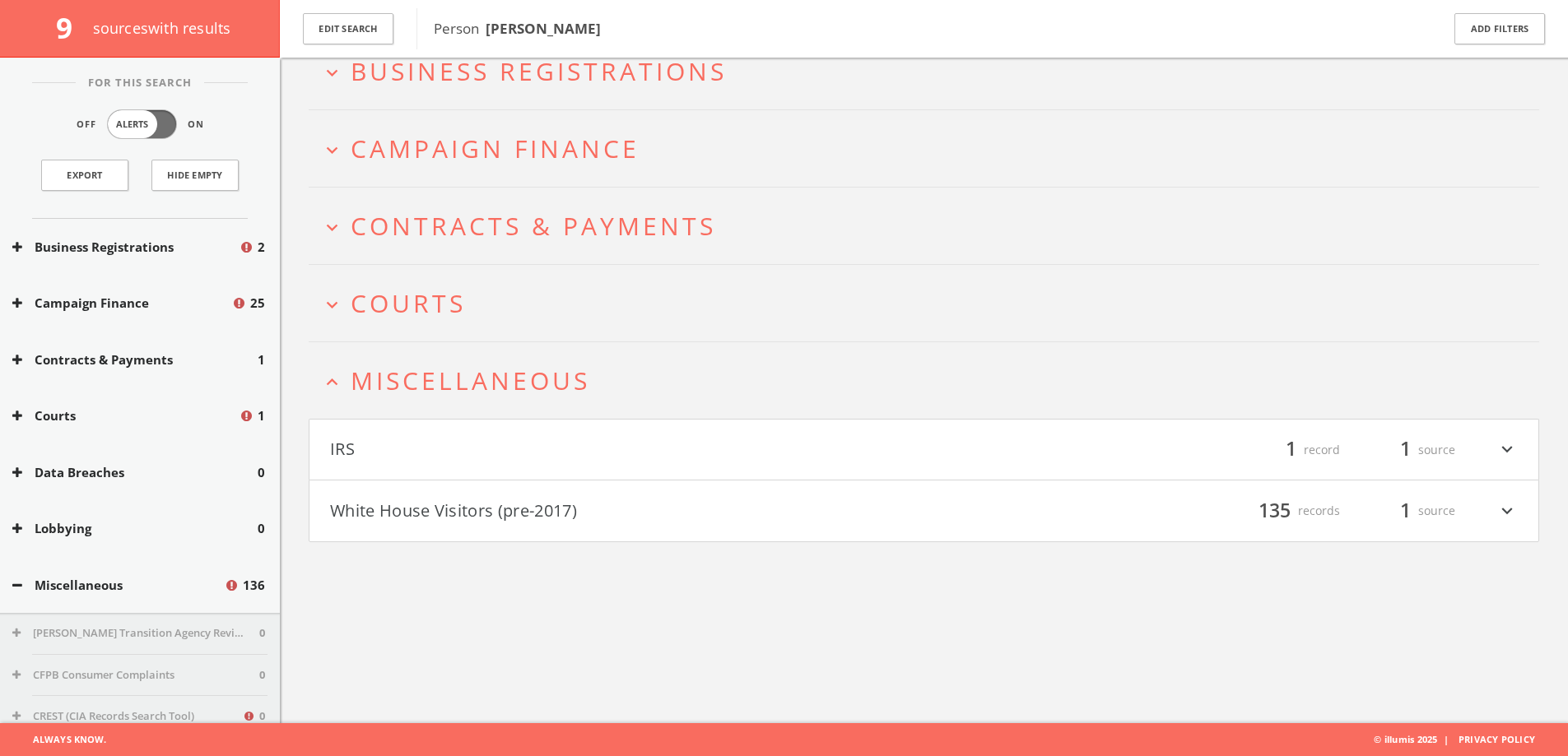
click at [518, 440] on button "IRS" at bounding box center [627, 450] width 594 height 28
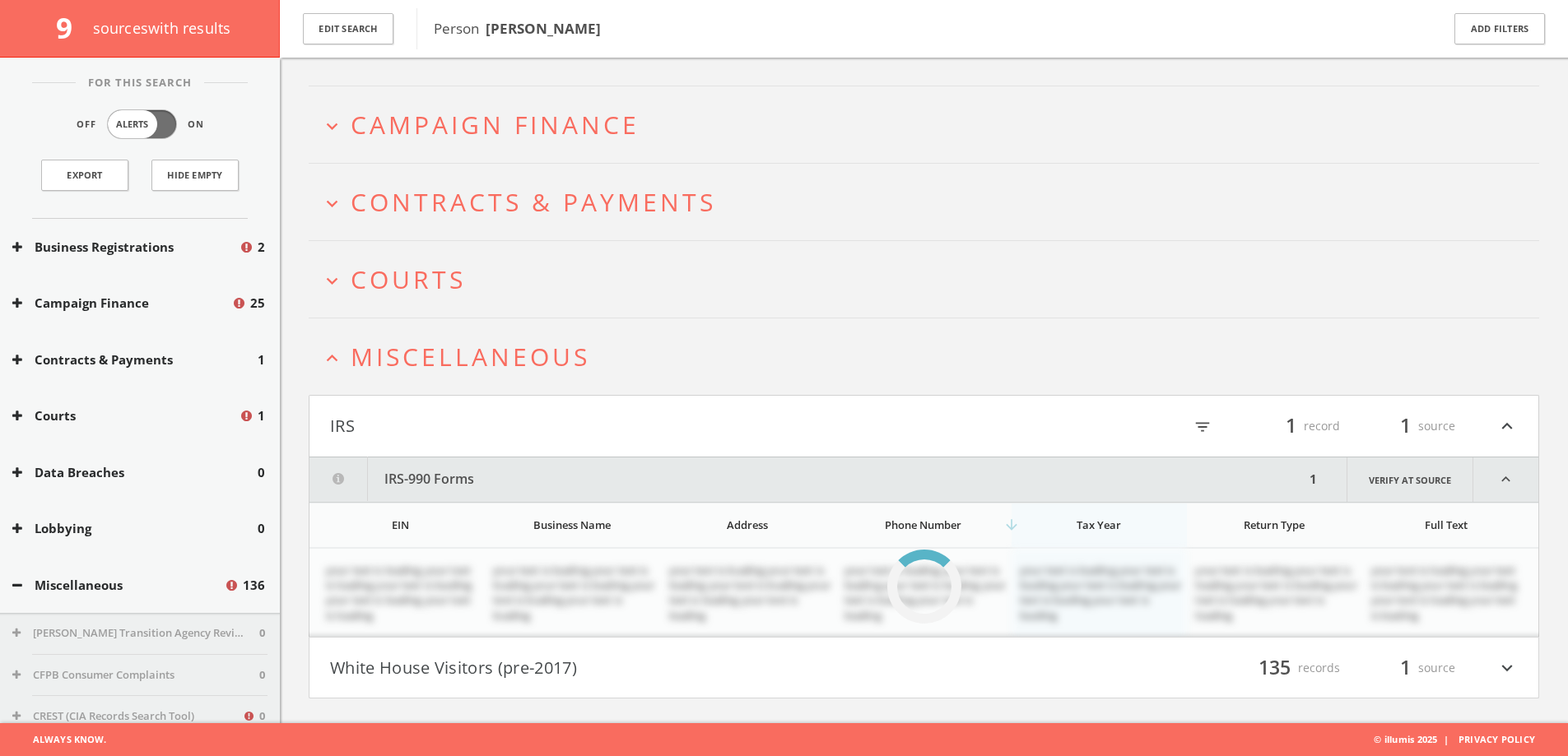
scroll to position [198, 0]
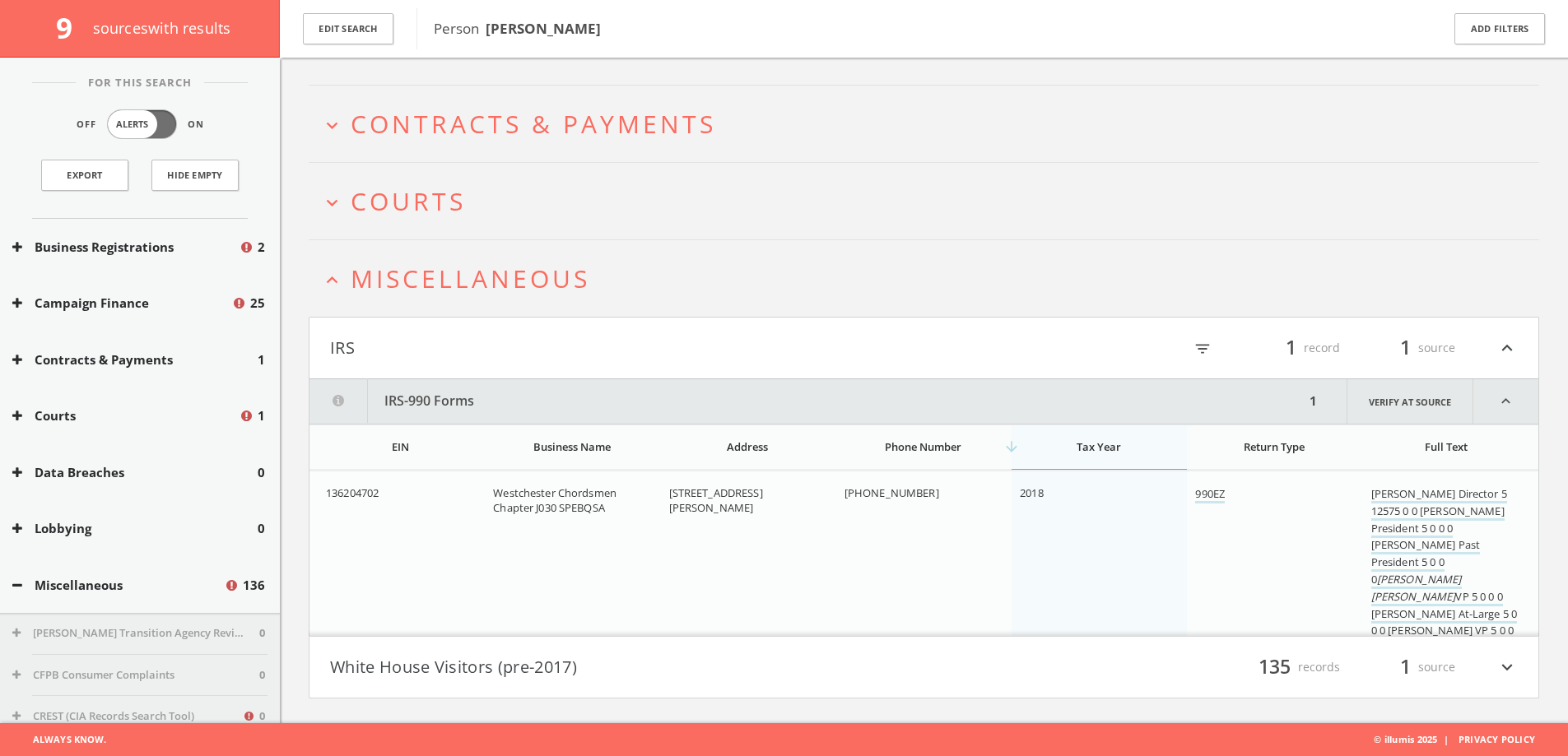
click at [701, 341] on button "IRS" at bounding box center [627, 348] width 594 height 28
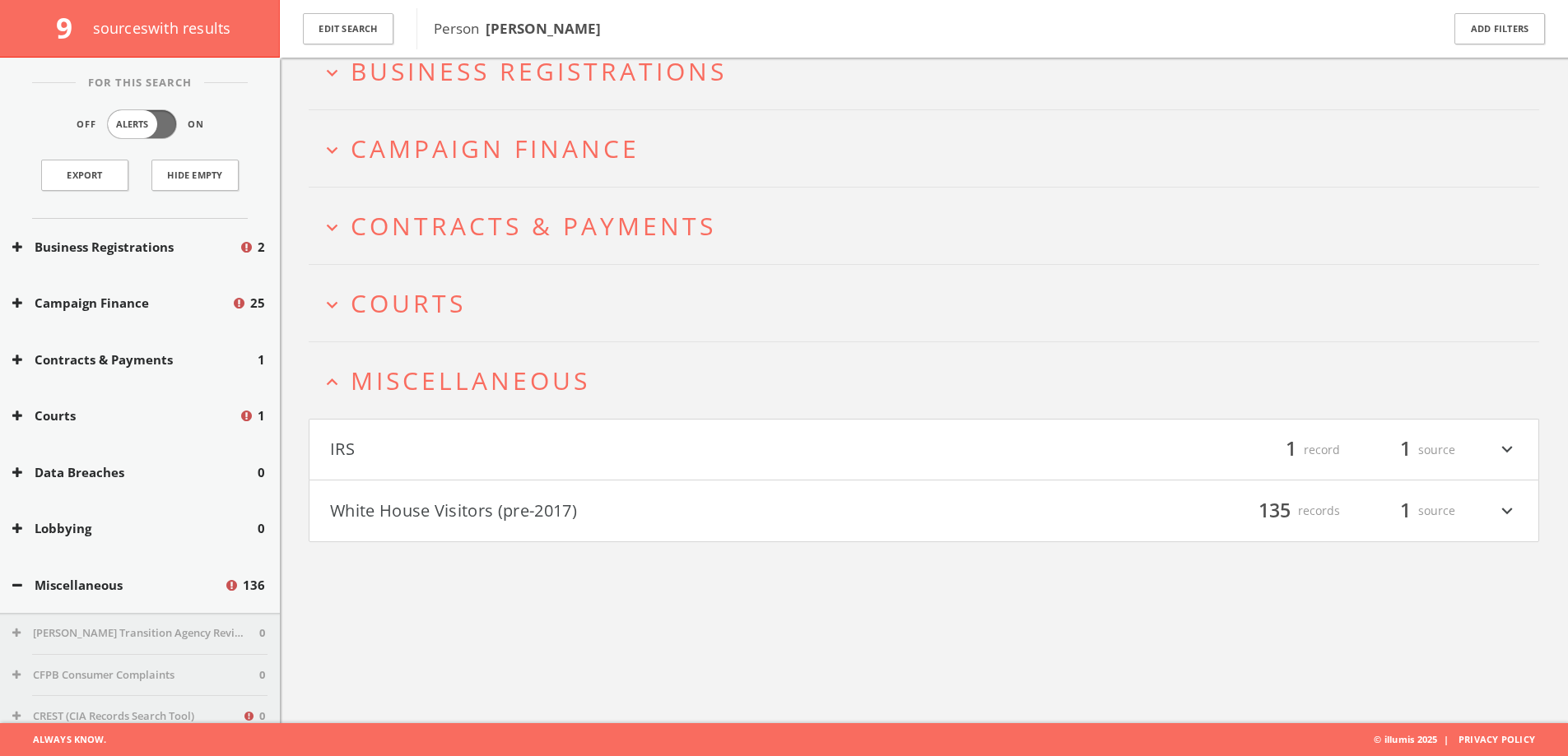
click at [587, 310] on button "expand_more Courts" at bounding box center [930, 303] width 1218 height 27
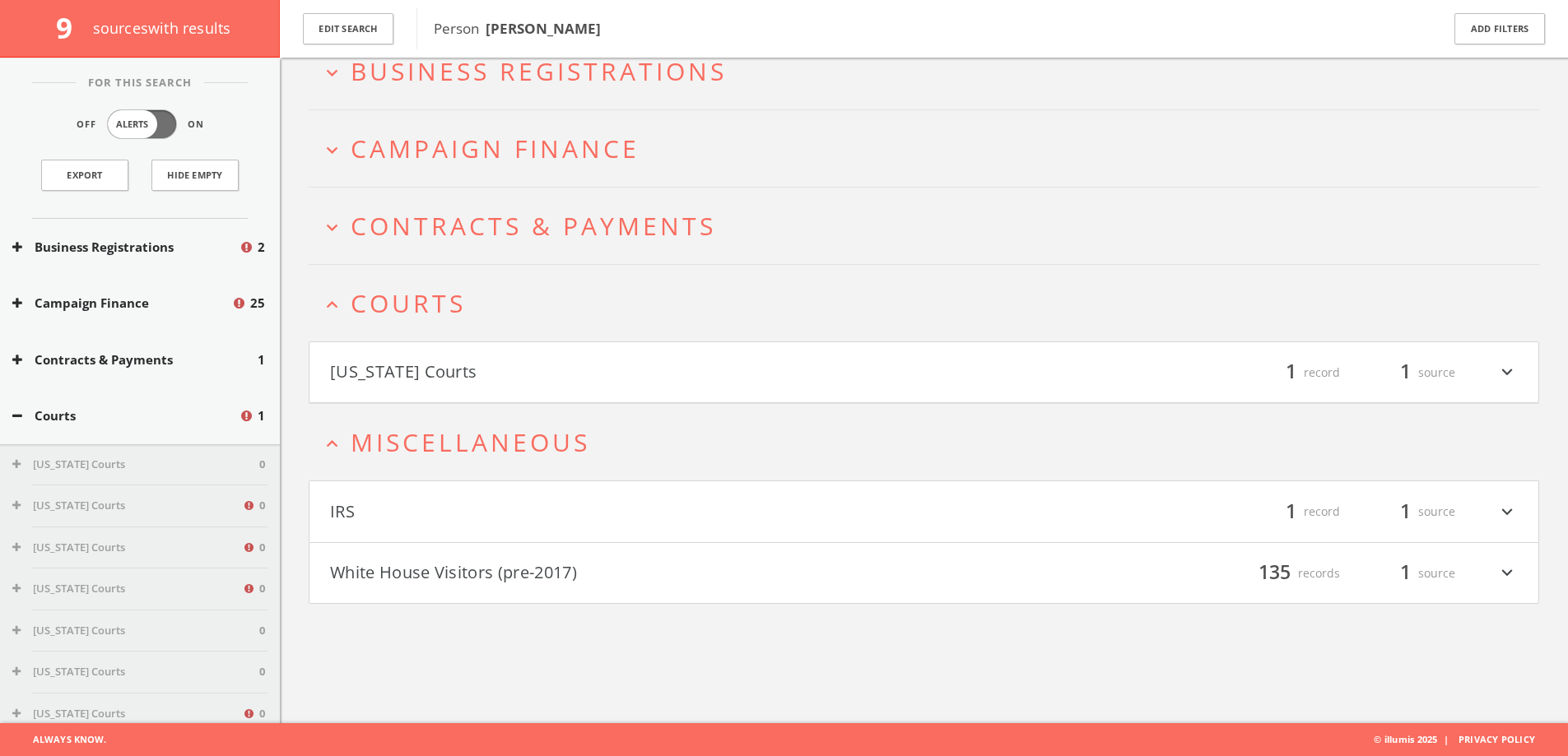
click at [587, 389] on h4 "[US_STATE] Courts filter_list 1 record 1 source expand_more" at bounding box center [924, 373] width 1229 height 61
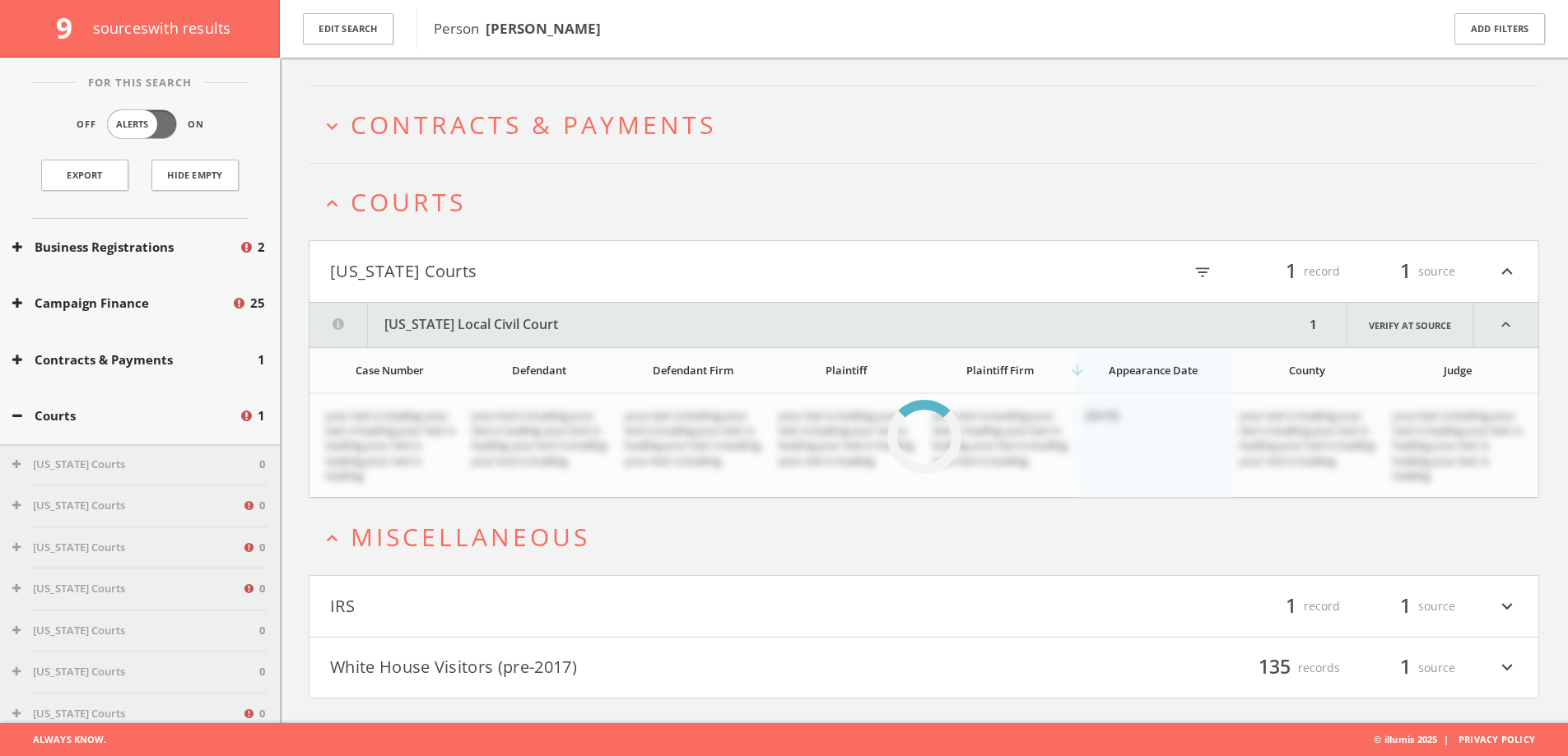
scroll to position [135, 0]
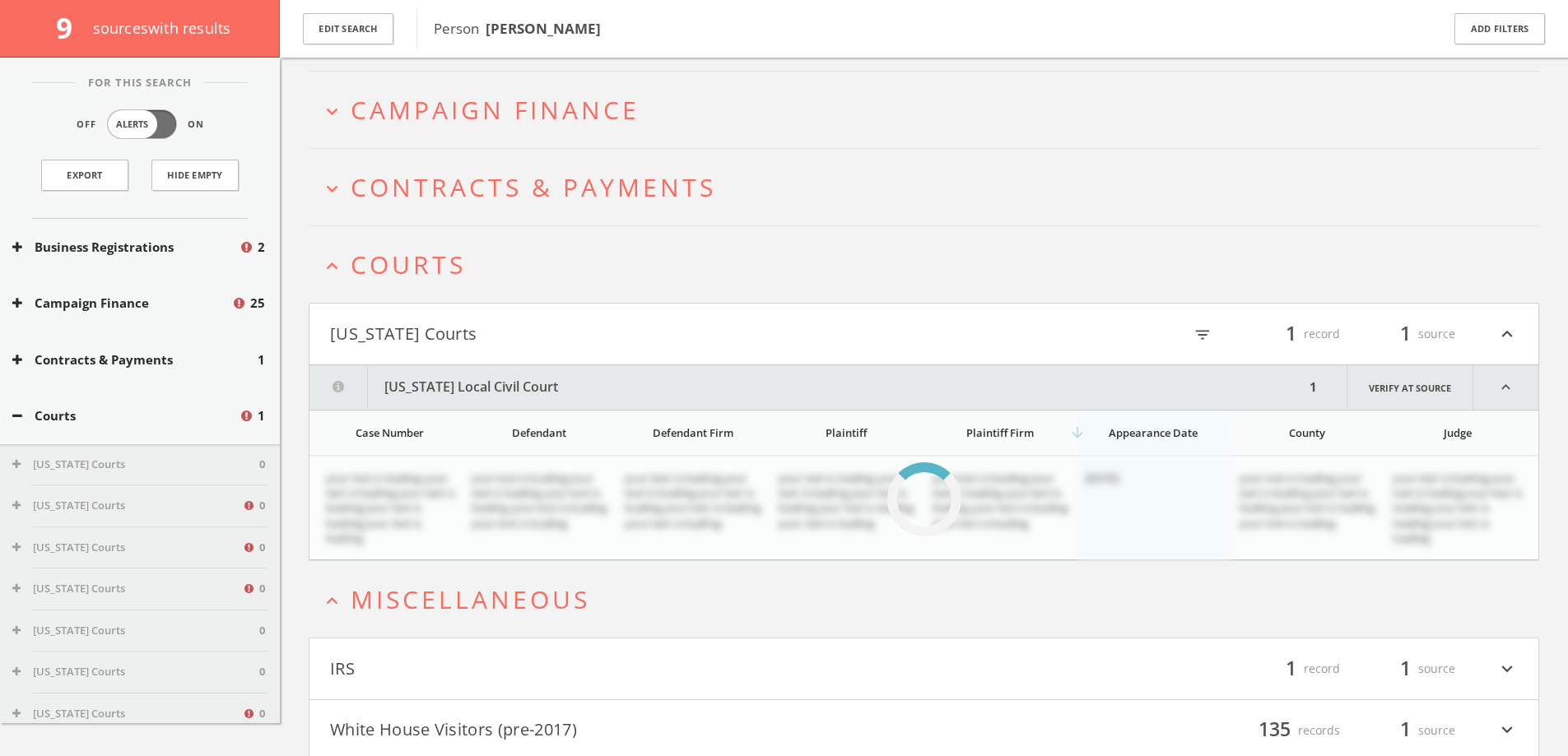
click at [626, 142] on html "Search History Alerts Votes [PERSON_NAME] Edit Profile Change Password Security…" at bounding box center [784, 341] width 1568 height 953
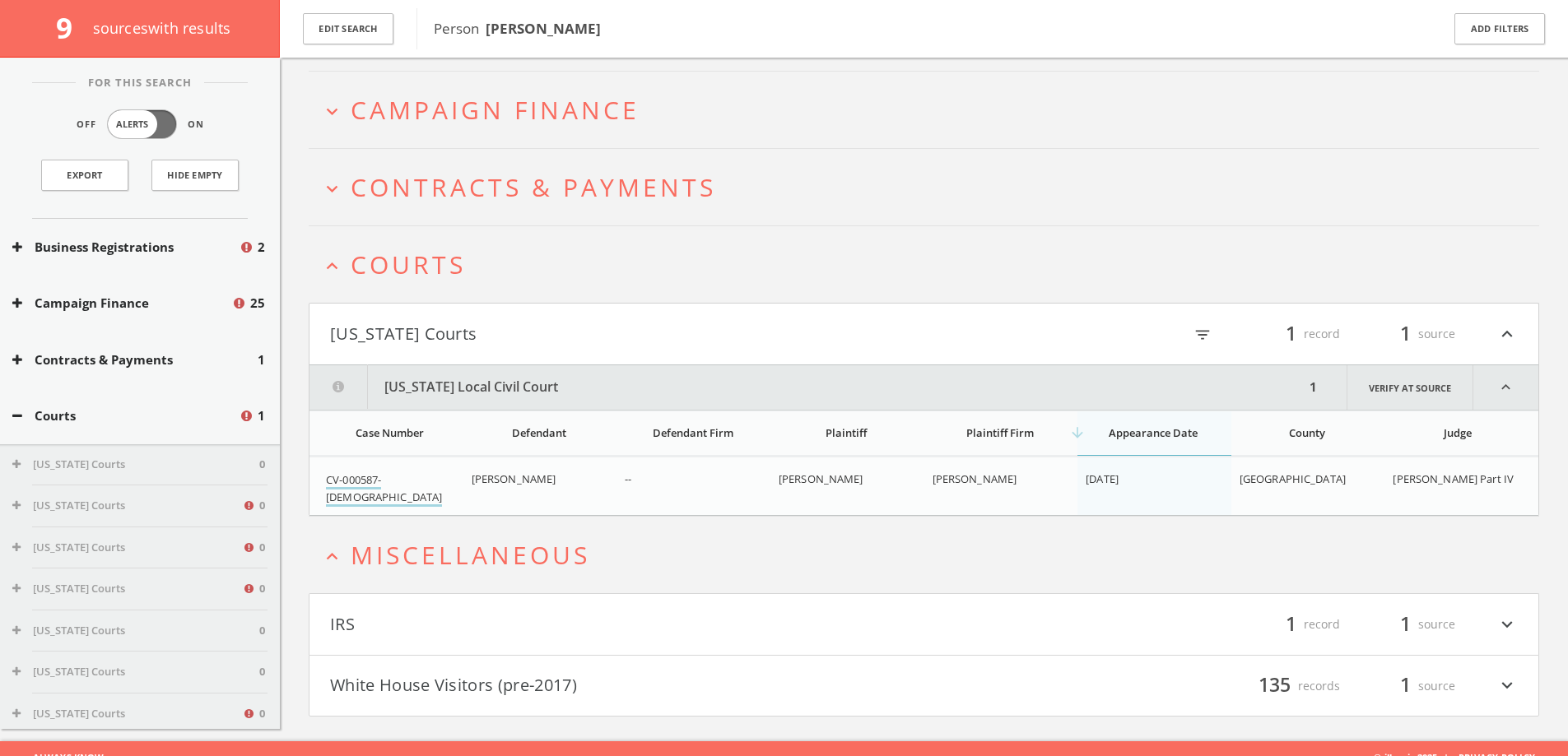
click at [360, 481] on link "CV-000587-[DEMOGRAPHIC_DATA]" at bounding box center [384, 489] width 116 height 35
click at [543, 194] on span "Contracts & Payments" at bounding box center [533, 187] width 365 height 34
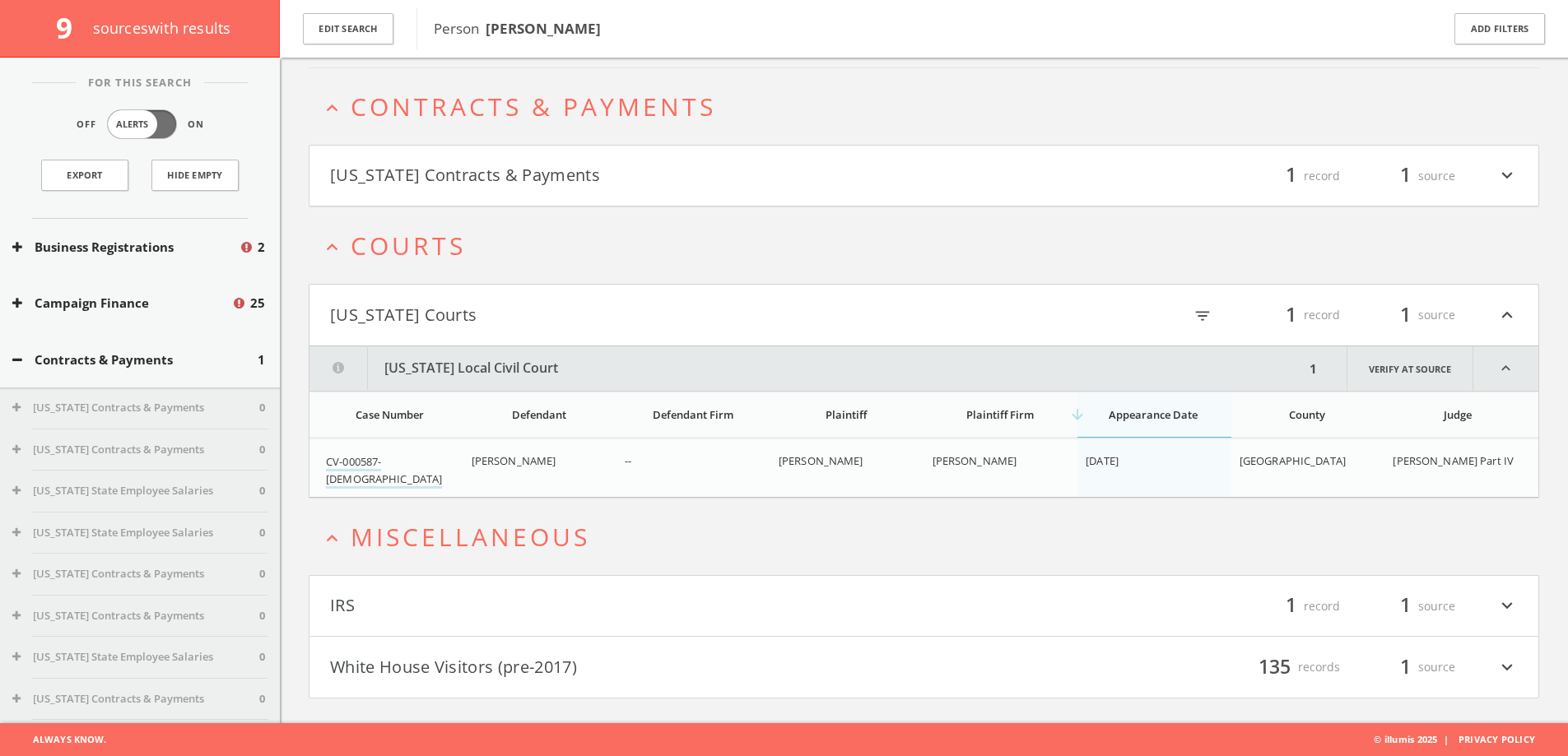
click at [565, 174] on button "[US_STATE] Contracts & Payments" at bounding box center [627, 176] width 594 height 28
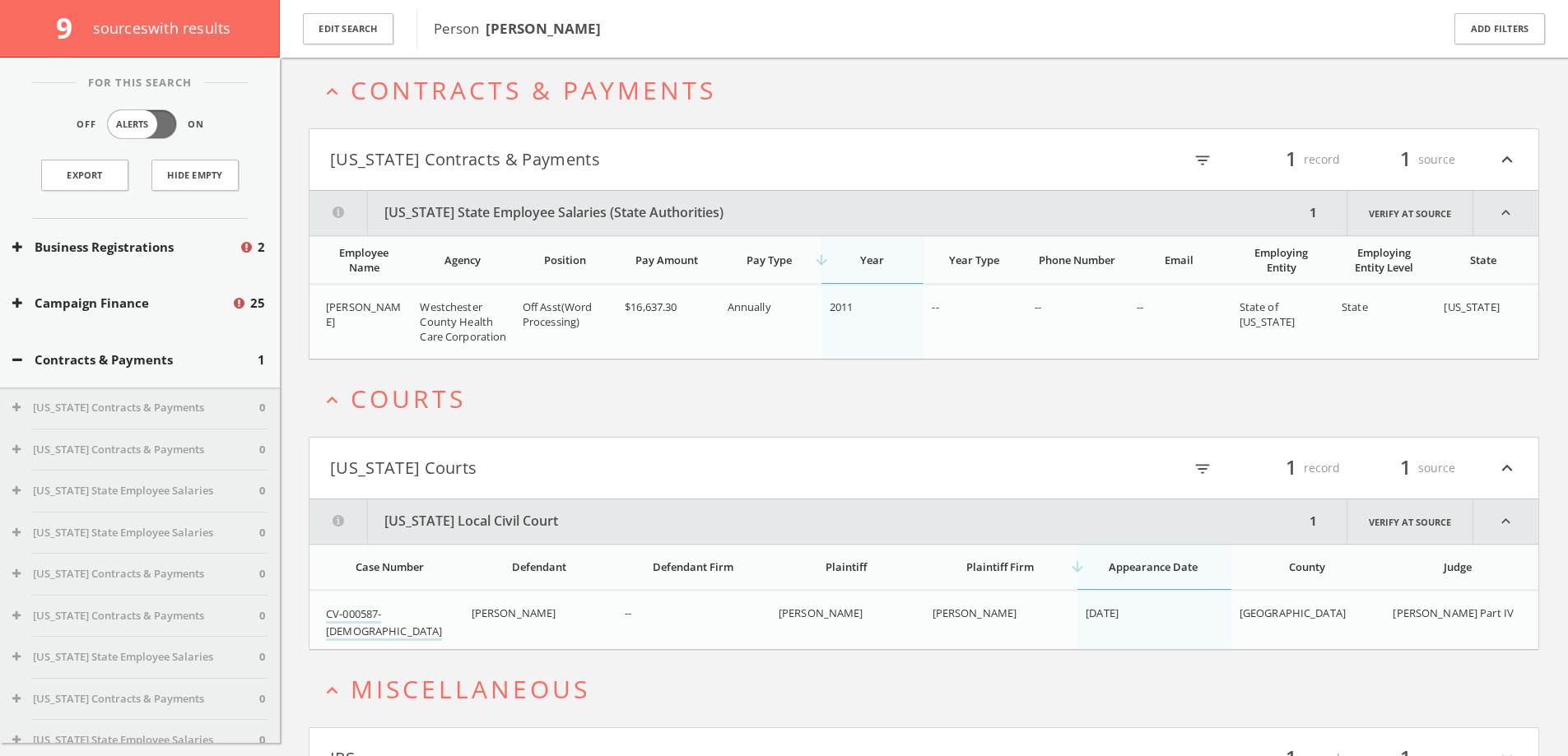
scroll to position [118, 0]
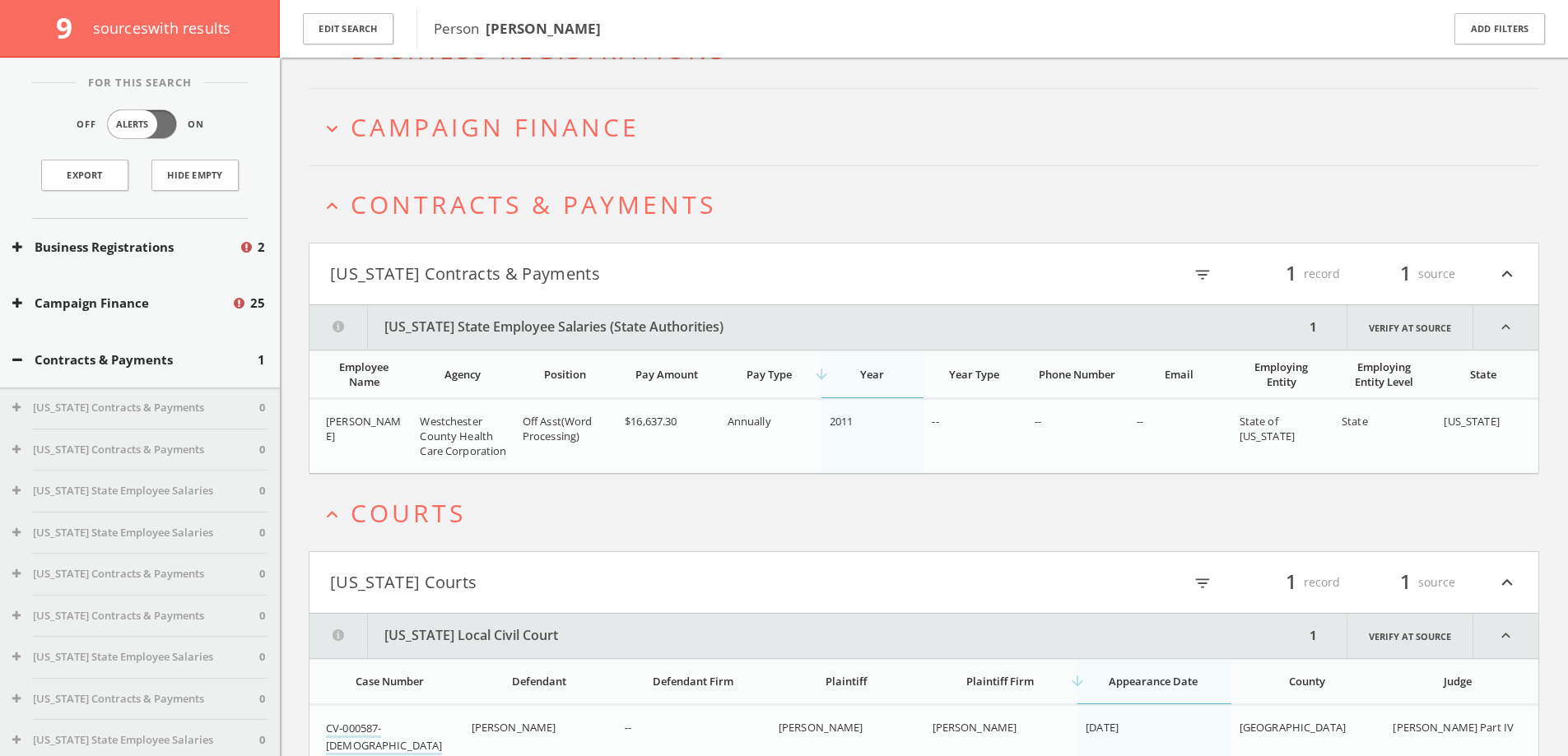
drag, startPoint x: 570, startPoint y: 141, endPoint x: 572, endPoint y: 166, distance: 25.1
click at [570, 141] on span "Campaign Finance" at bounding box center [495, 127] width 289 height 34
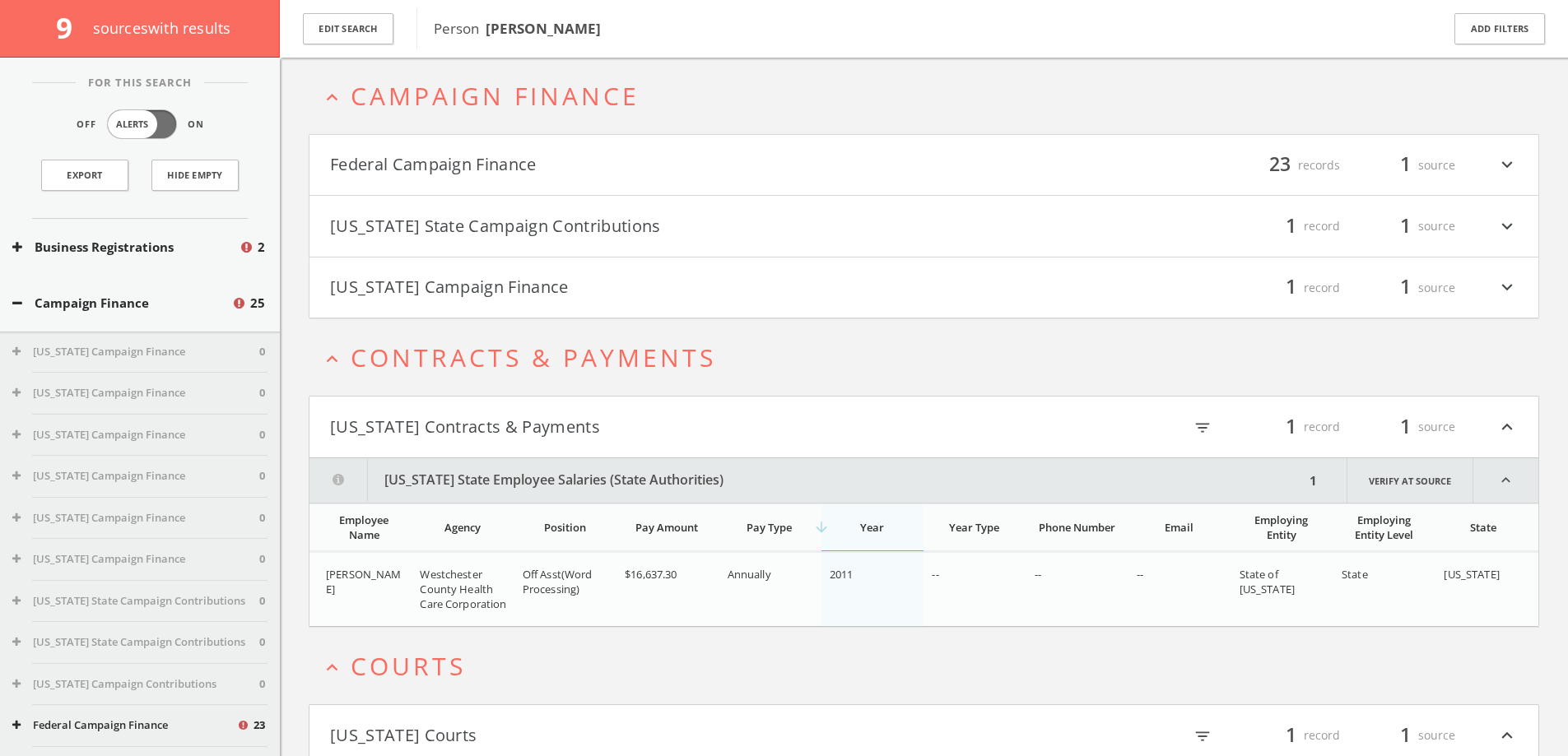
click at [593, 166] on button "Federal Campaign Finance" at bounding box center [627, 165] width 594 height 28
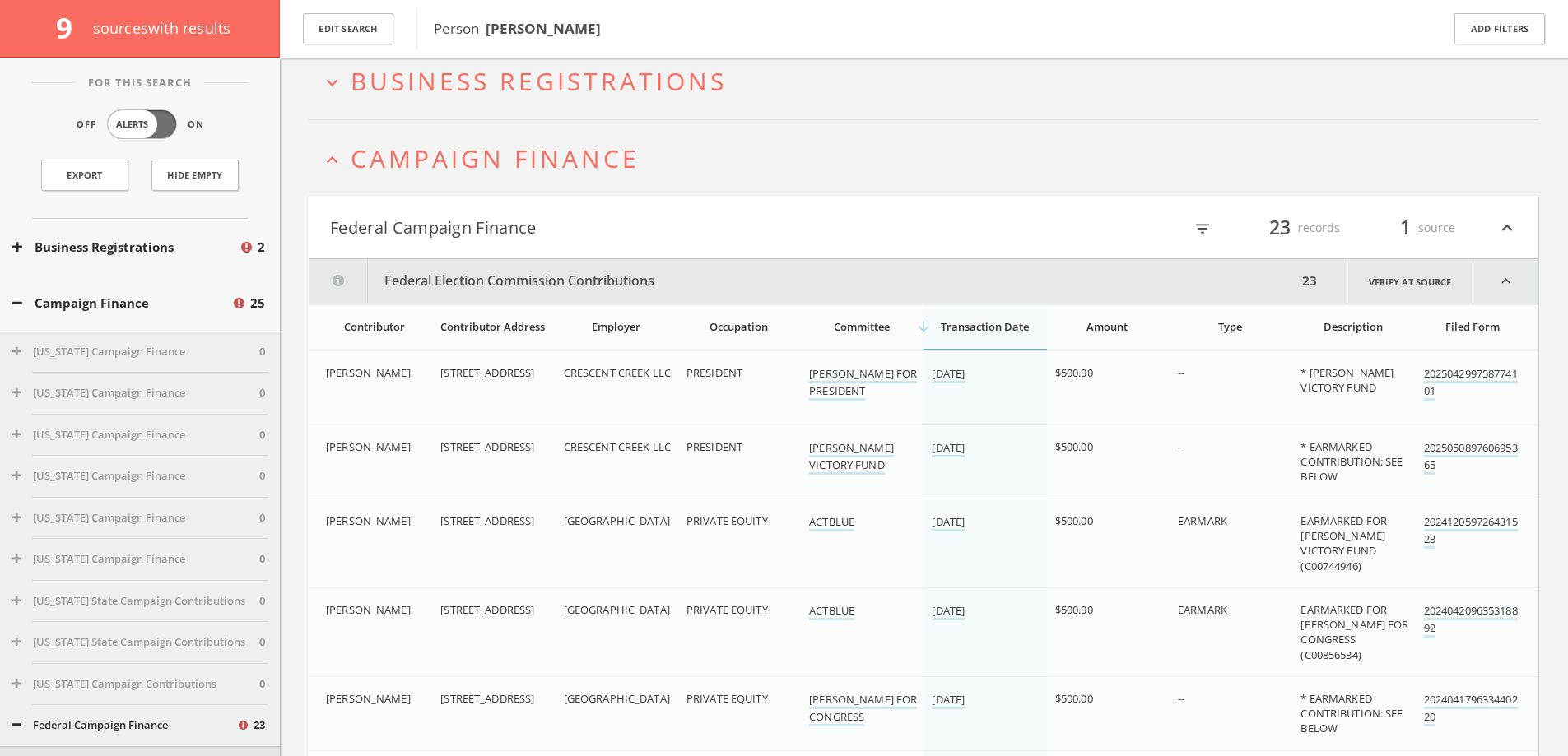
scroll to position [40, 0]
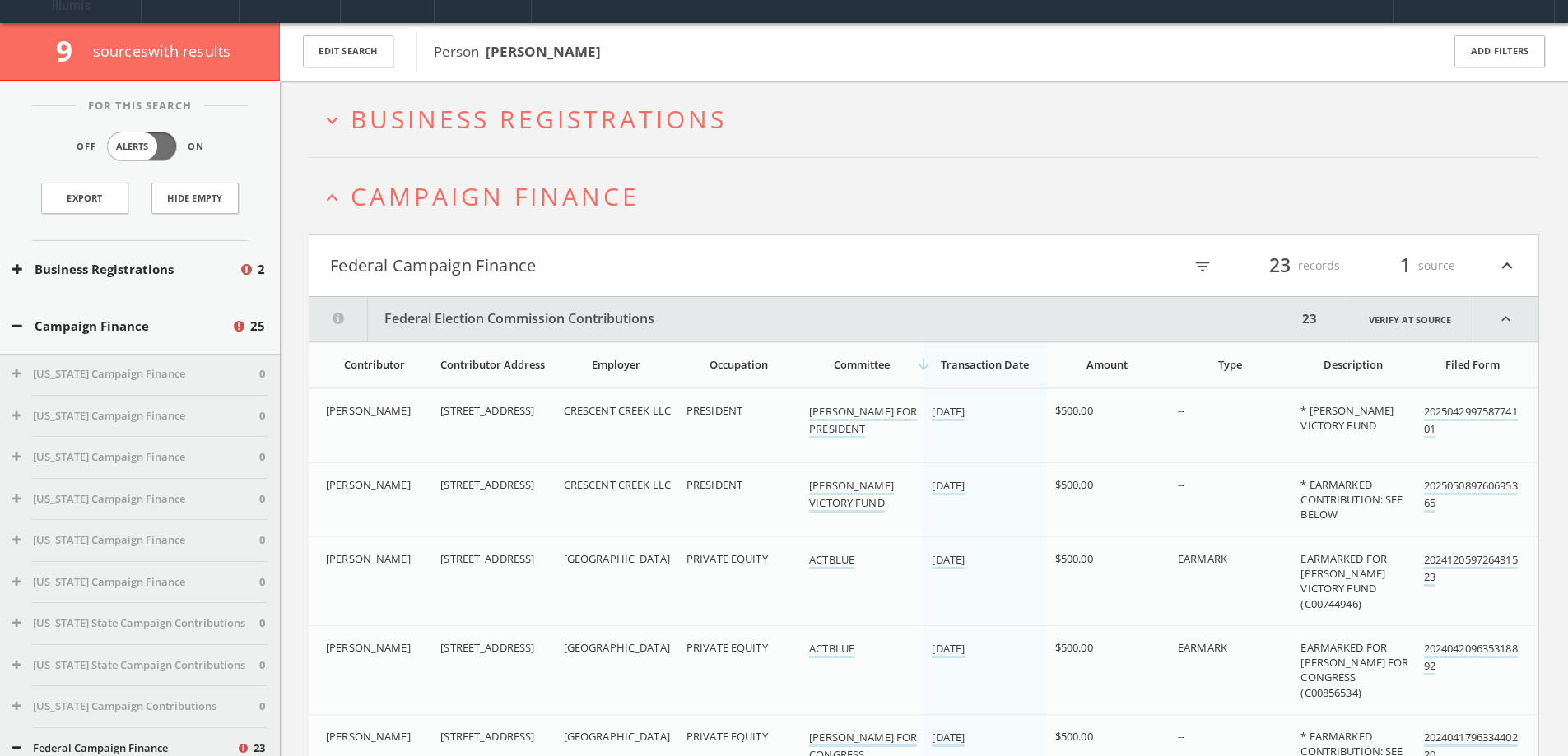
click at [579, 257] on button "Federal Campaign Finance" at bounding box center [627, 266] width 594 height 28
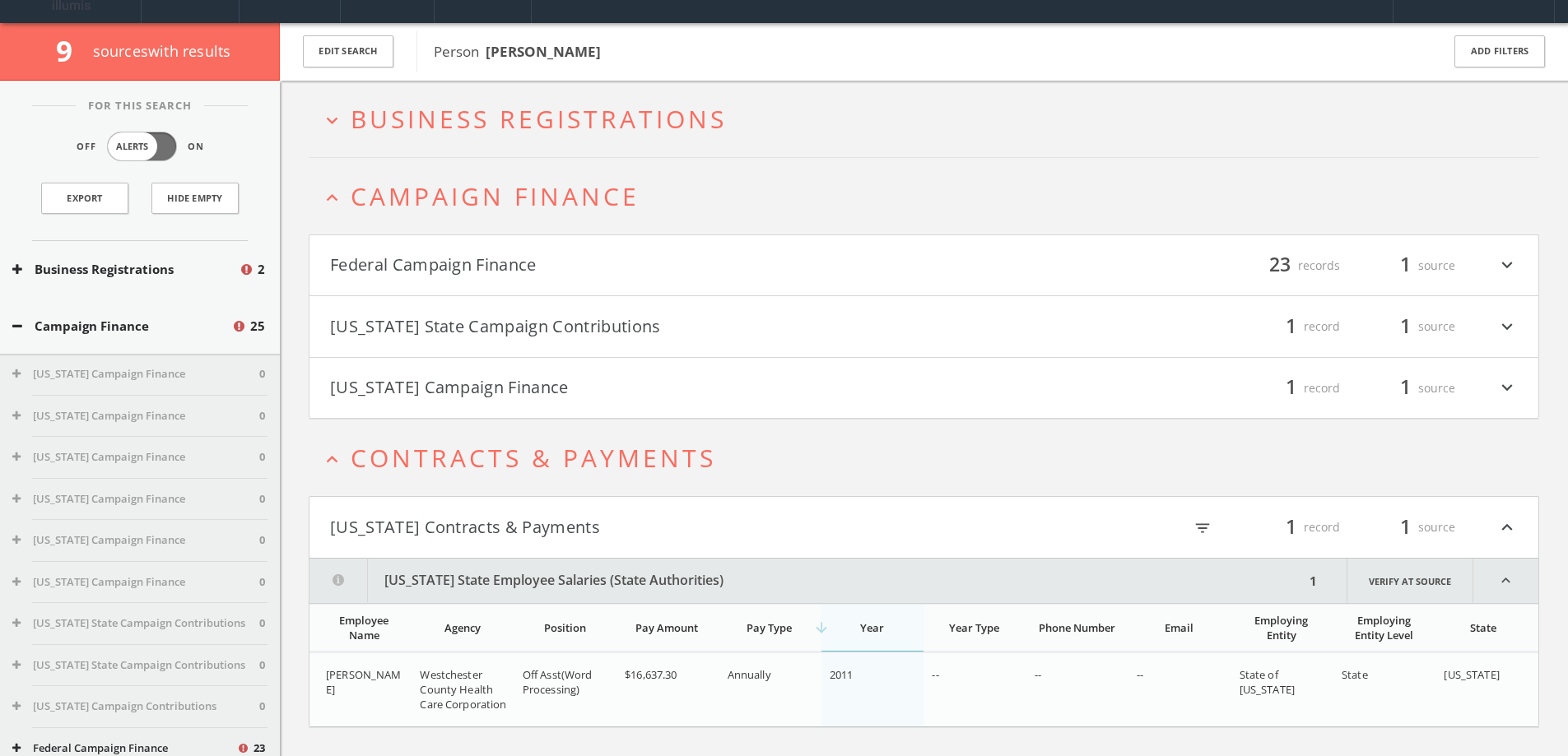
click at [533, 123] on span "Business Registrations" at bounding box center [538, 118] width 376 height 34
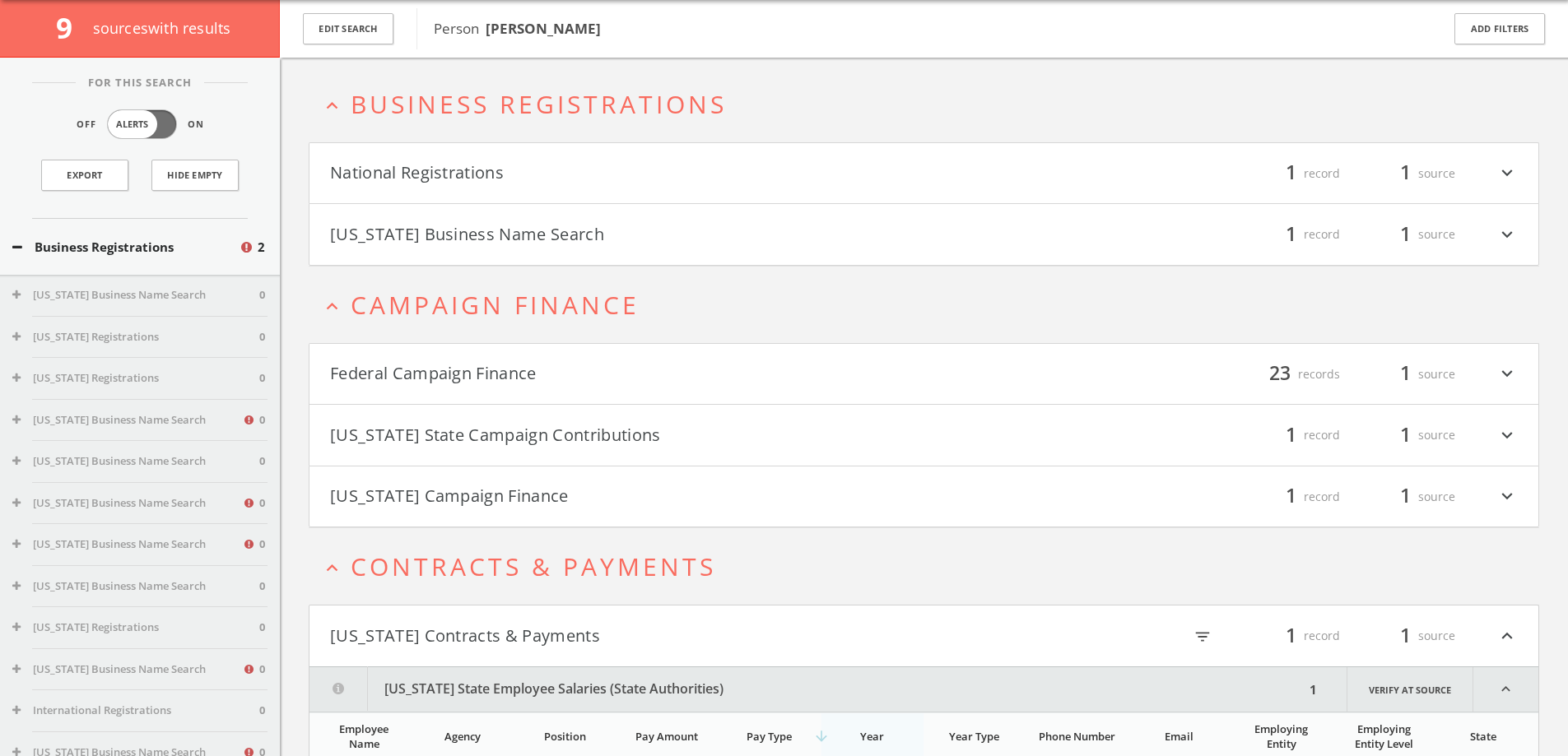
click at [563, 130] on html "Search History Alerts Votes [PERSON_NAME] Edit Profile Change Password Security…" at bounding box center [784, 661] width 1568 height 1449
click at [556, 188] on h4 "National Registrations filter_list 1 record 1 source expand_more" at bounding box center [924, 174] width 1229 height 61
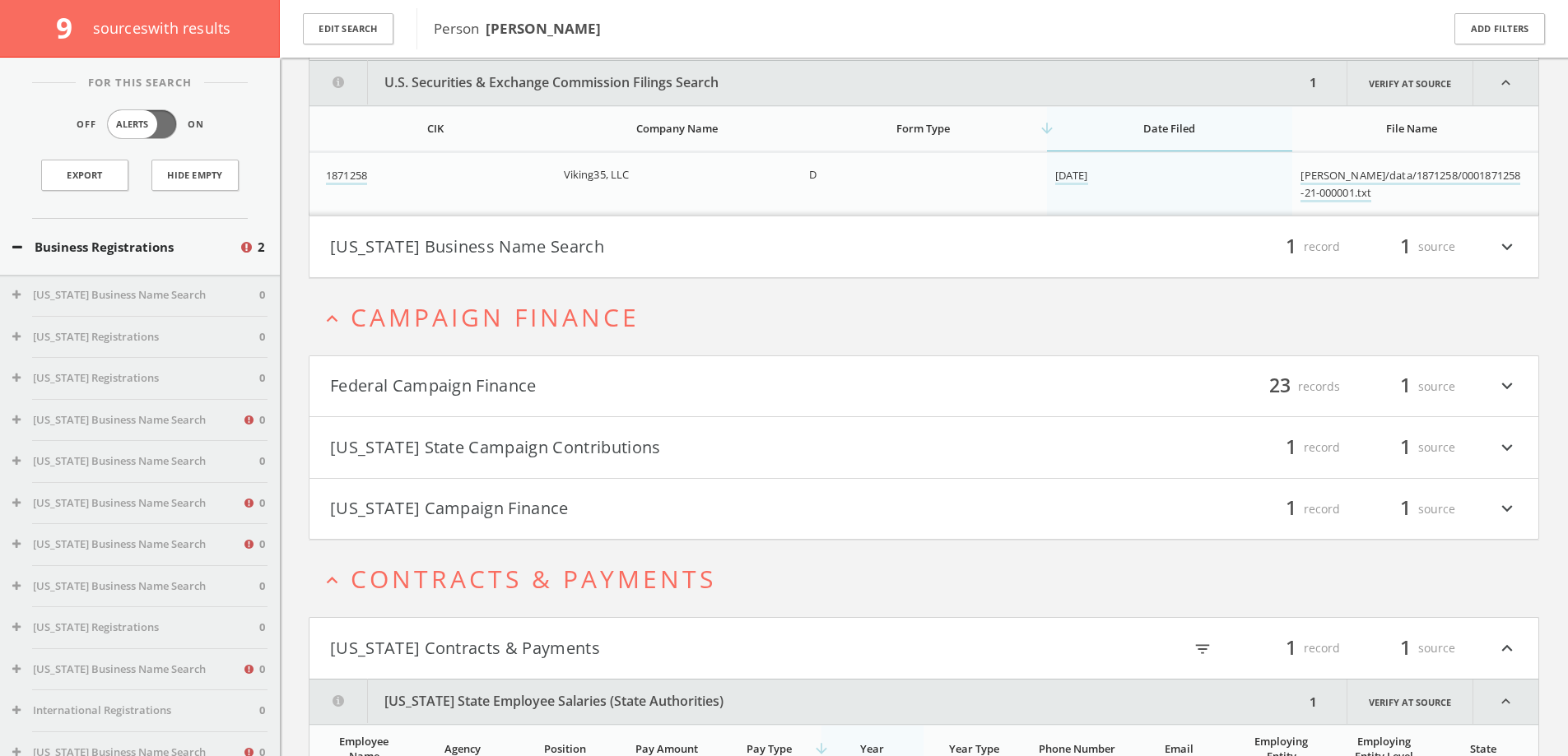
scroll to position [210, 0]
click at [594, 251] on button "[US_STATE] Business Name Search" at bounding box center [627, 244] width 594 height 28
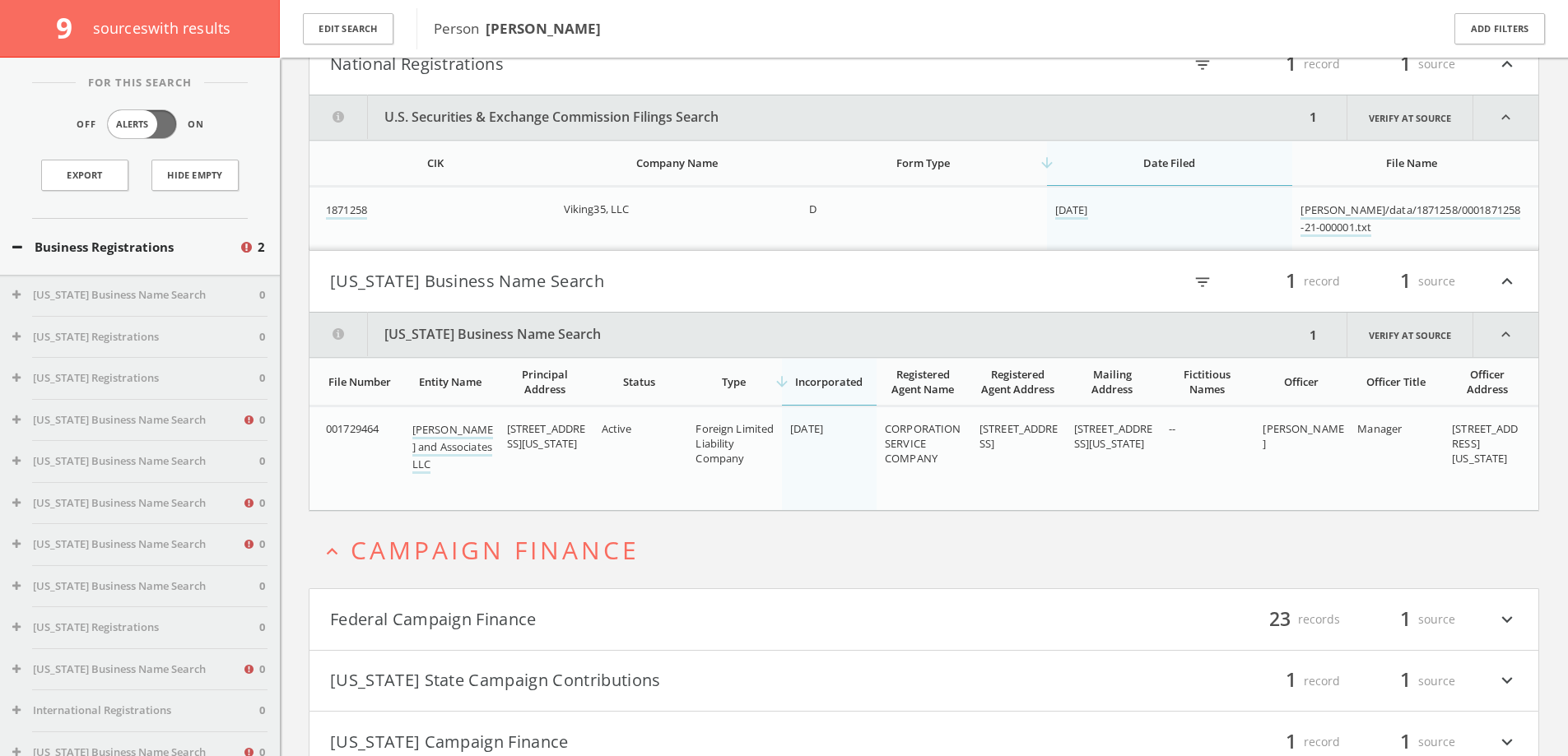
scroll to position [16, 0]
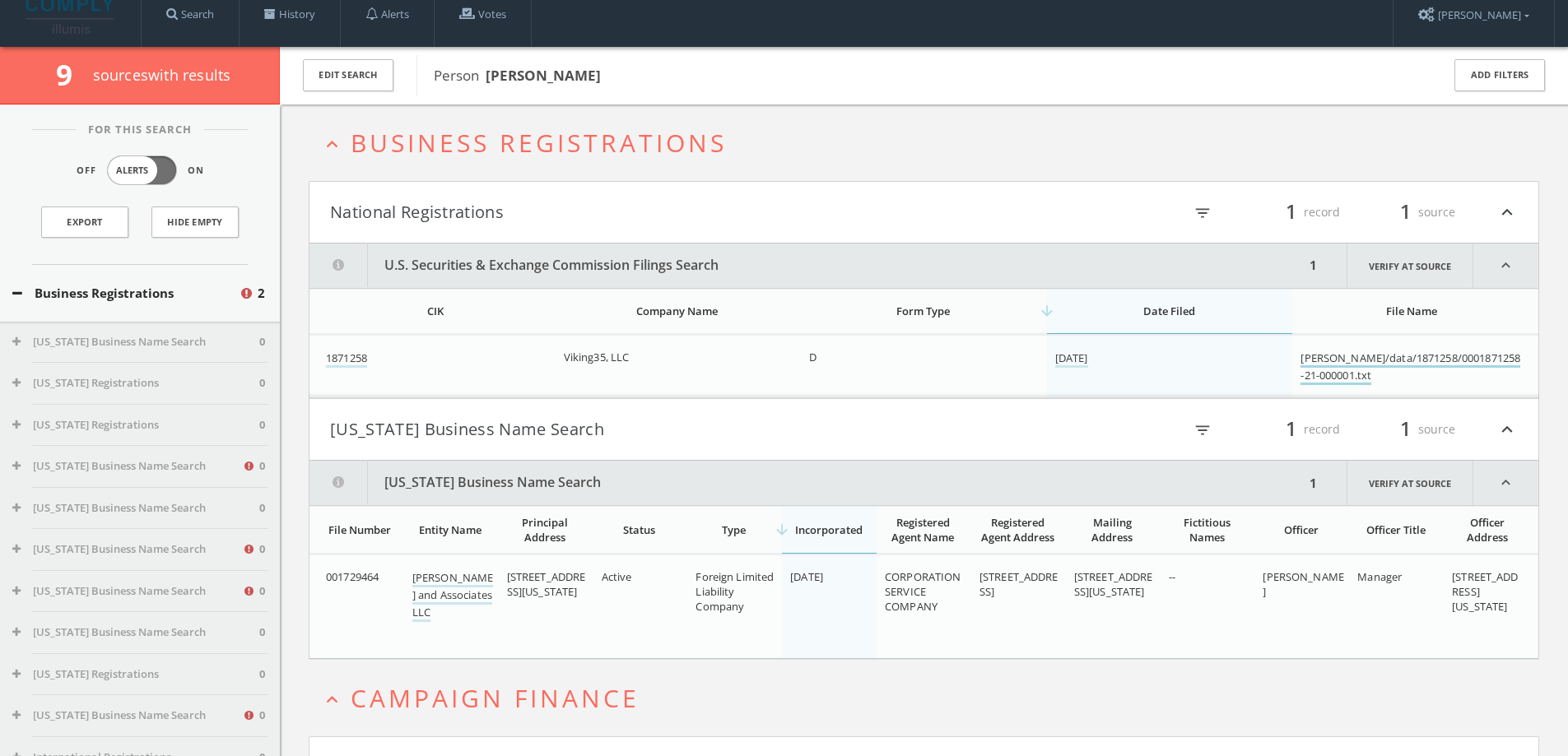
click at [775, 350] on link "[PERSON_NAME]/data/1871258/0001871258-21-000001.txt" at bounding box center [1410, 368] width 220 height 35
